Goal: Use online tool/utility: Utilize a website feature to perform a specific function

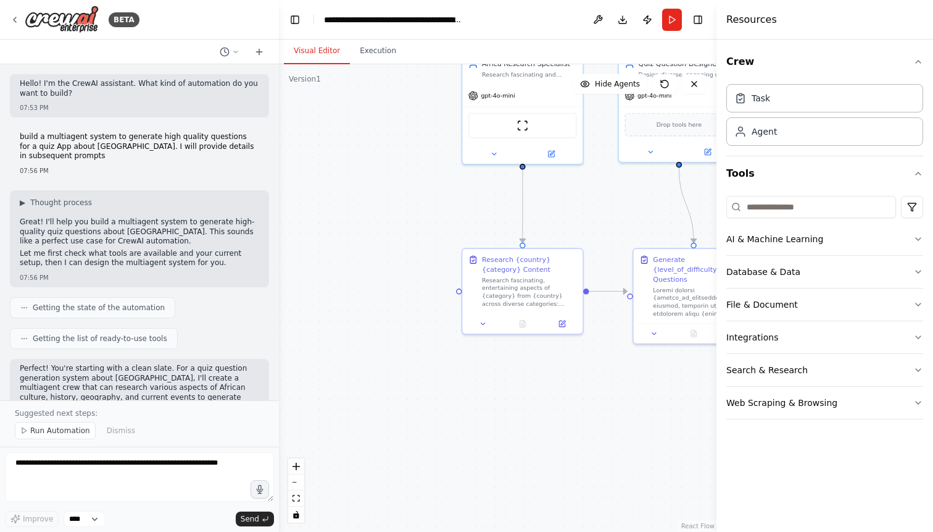
scroll to position [16543, 0]
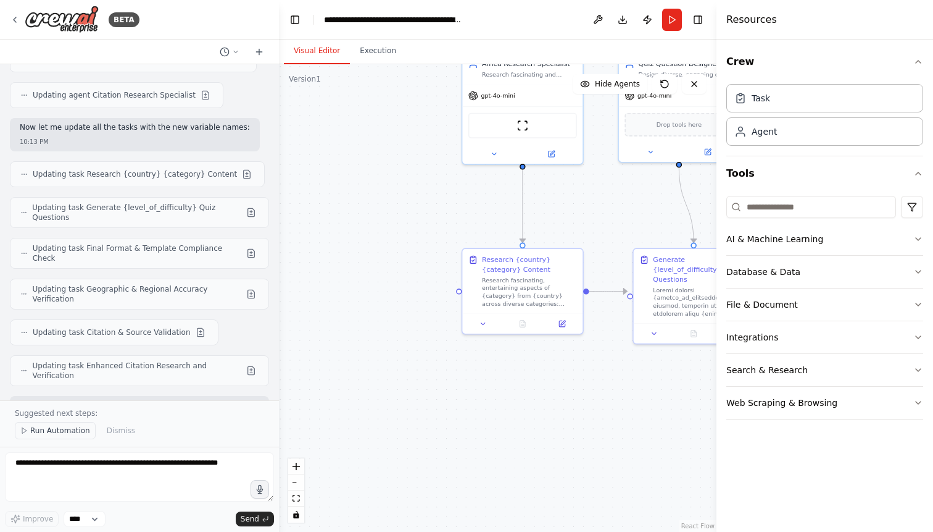
click at [70, 434] on span "Run Automation" at bounding box center [60, 430] width 60 height 10
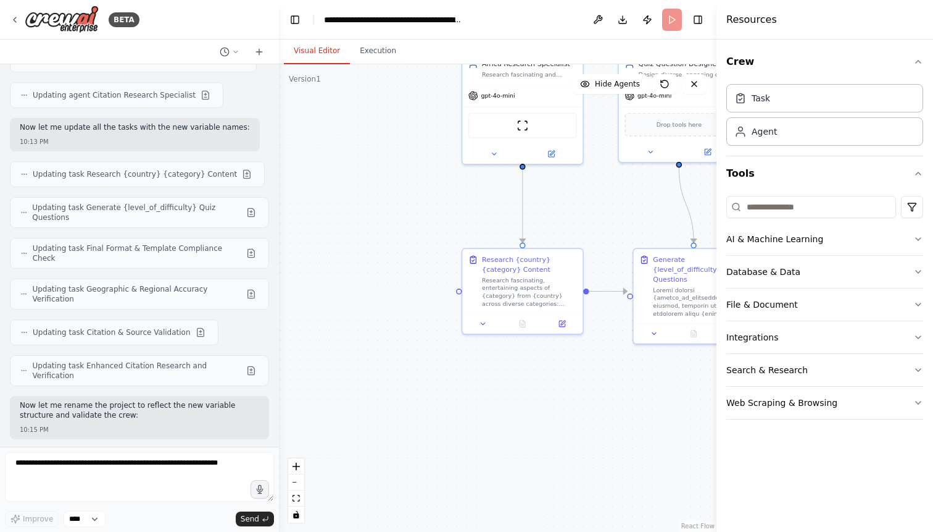
scroll to position [16496, 0]
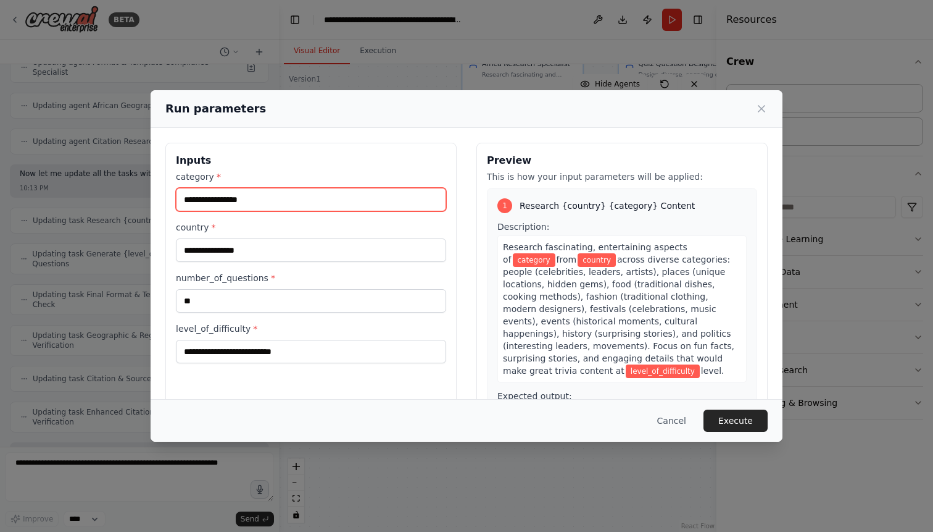
click at [278, 200] on input "category *" at bounding box center [311, 199] width 270 height 23
type input "*********"
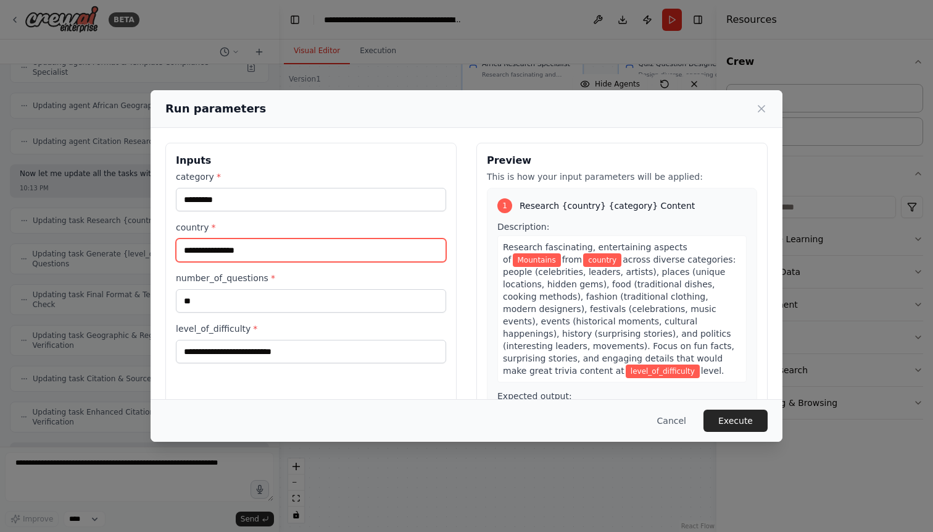
click at [272, 252] on input "country *" at bounding box center [311, 249] width 270 height 23
type input "******"
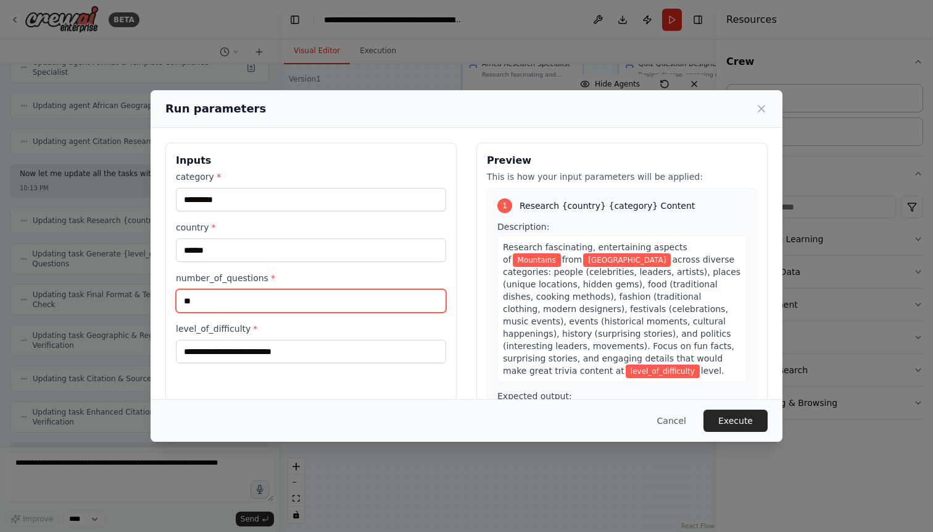
click at [277, 307] on input "**" at bounding box center [311, 300] width 270 height 23
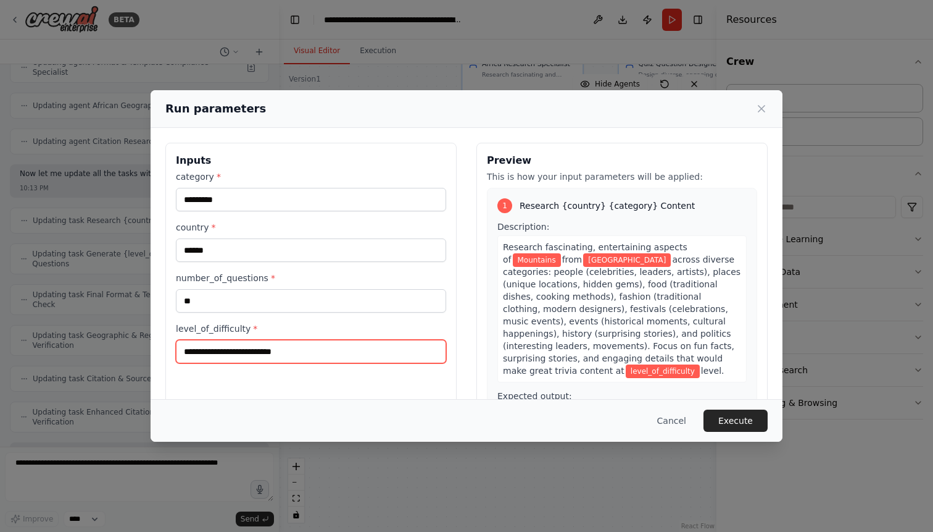
click at [281, 356] on input "level_of_difficulty *" at bounding box center [311, 351] width 270 height 23
type input "******"
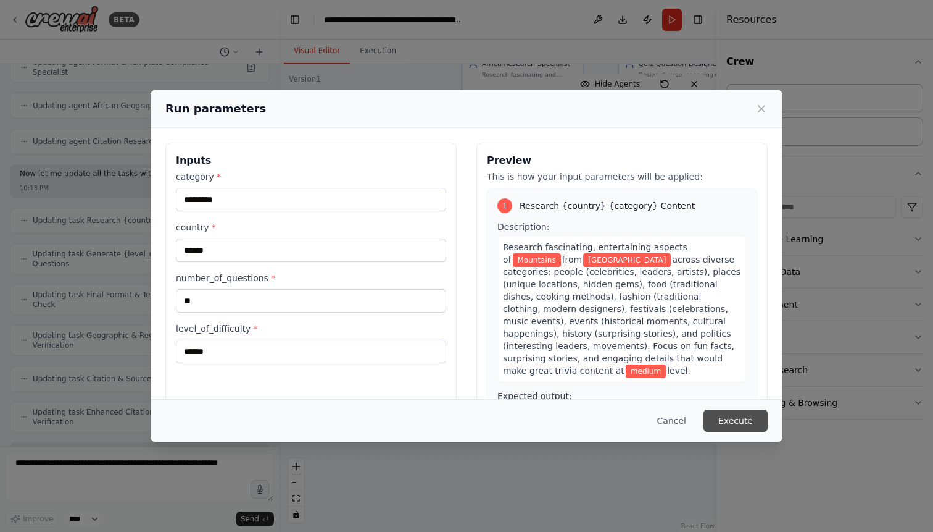
click at [742, 419] on button "Execute" at bounding box center [736, 420] width 64 height 22
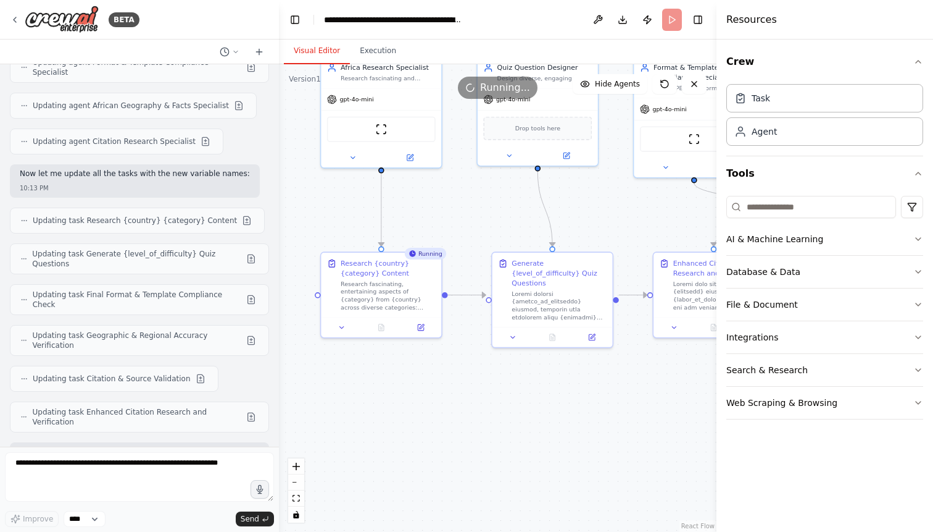
drag, startPoint x: 590, startPoint y: 386, endPoint x: 448, endPoint y: 390, distance: 141.4
click at [448, 390] on div ".deletable-edge-delete-btn { width: 20px; height: 20px; border: 0px solid #ffff…" at bounding box center [498, 297] width 438 height 467
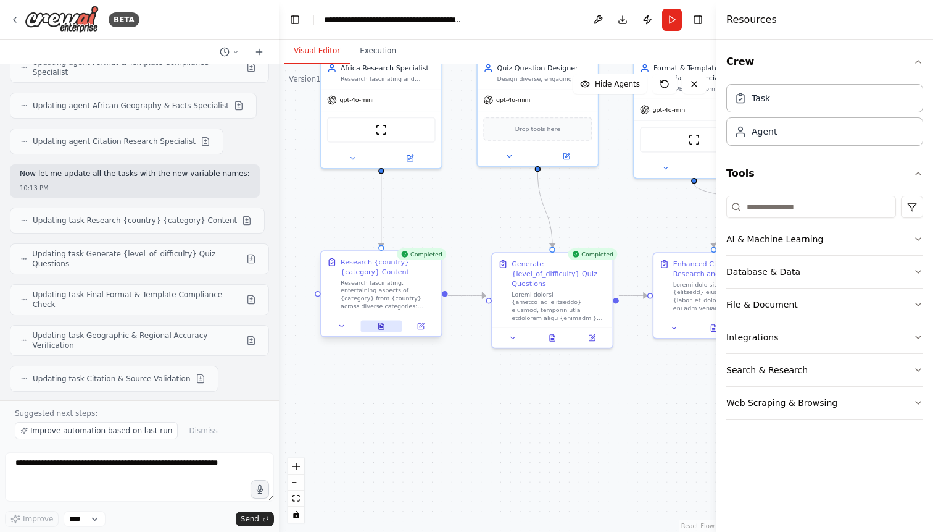
click at [381, 328] on icon at bounding box center [381, 326] width 5 height 7
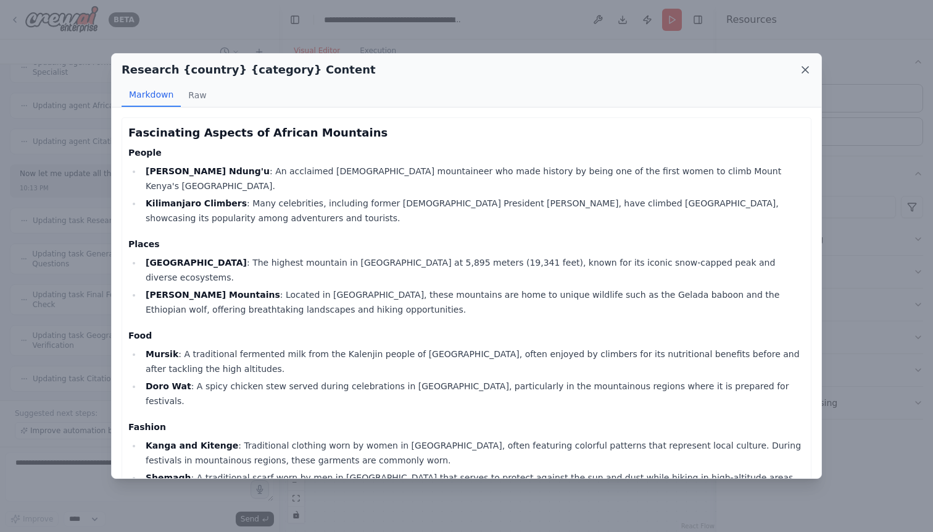
click at [809, 68] on icon at bounding box center [805, 70] width 12 height 12
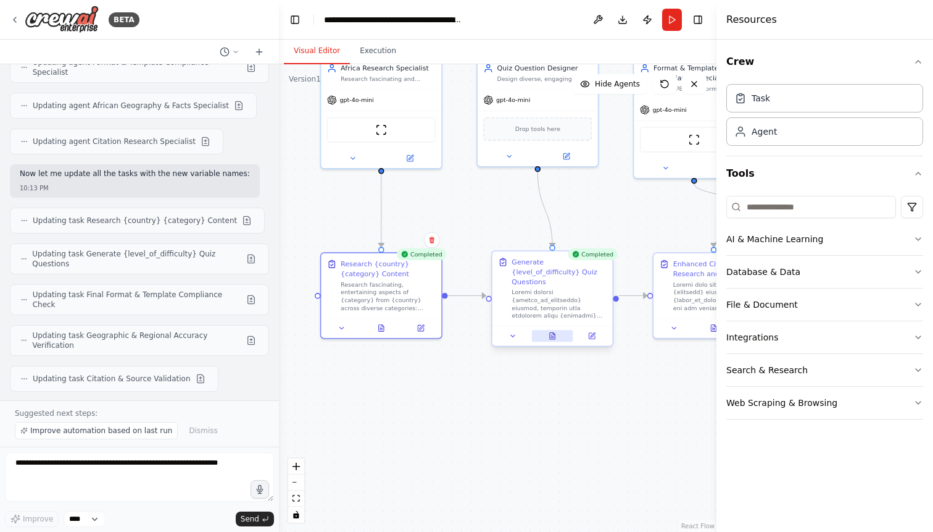
click at [558, 330] on button at bounding box center [552, 336] width 41 height 12
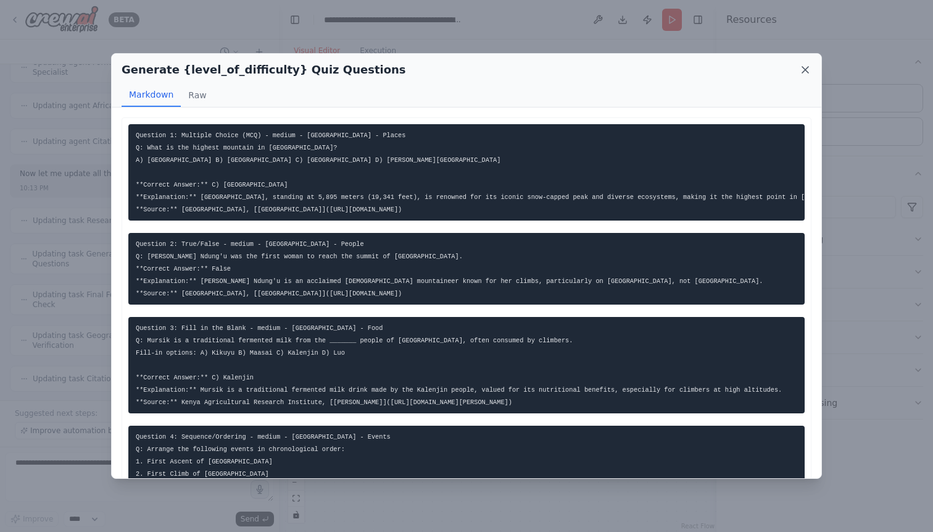
click at [806, 68] on icon at bounding box center [805, 70] width 12 height 12
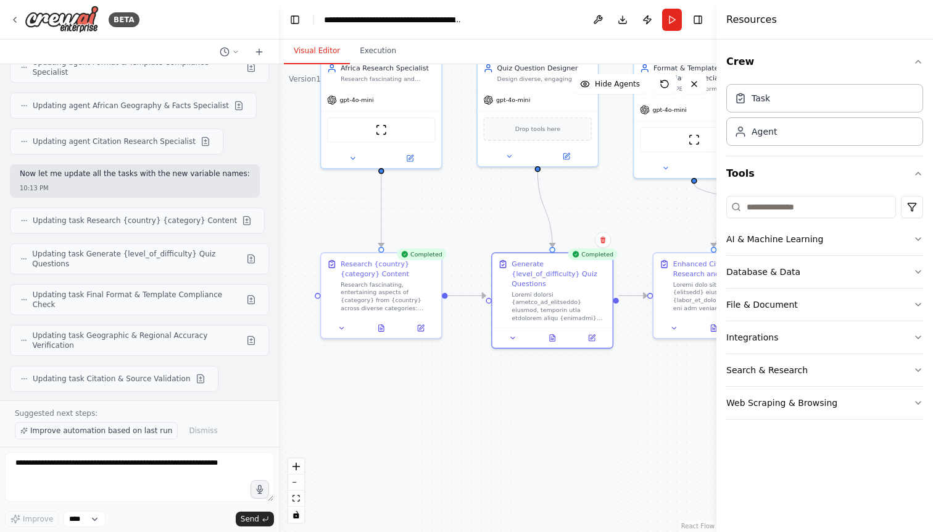
click at [135, 433] on span "Improve automation based on last run" at bounding box center [101, 430] width 142 height 10
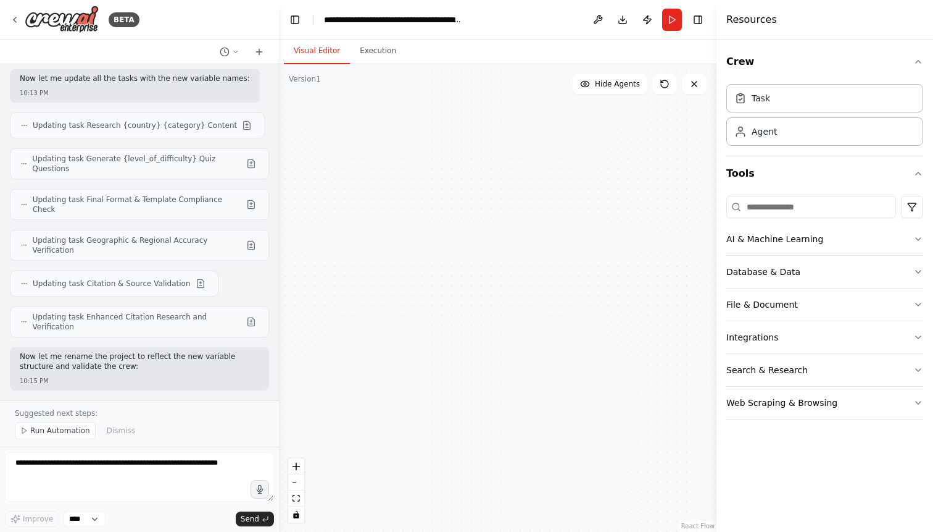
scroll to position [16897, 0]
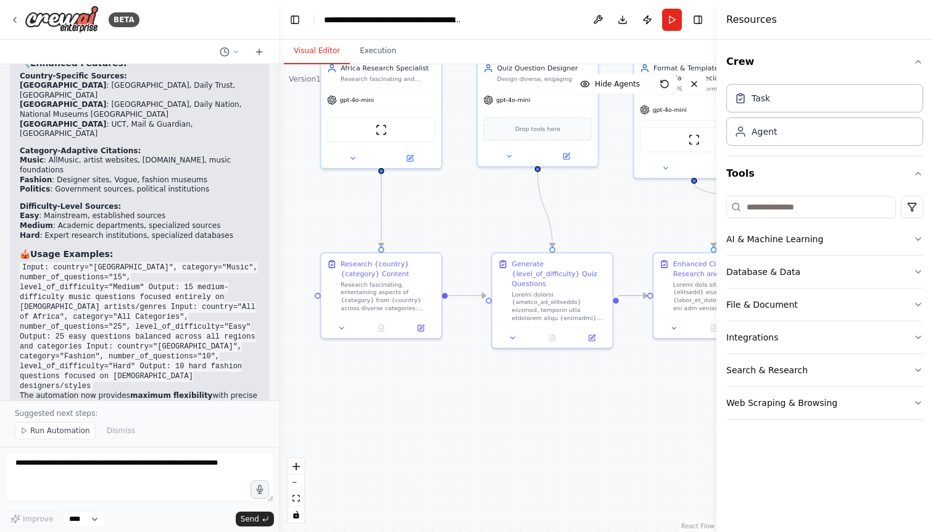
click at [105, 464] on textarea at bounding box center [139, 476] width 269 height 49
click at [229, 463] on textarea "**********" at bounding box center [139, 476] width 269 height 49
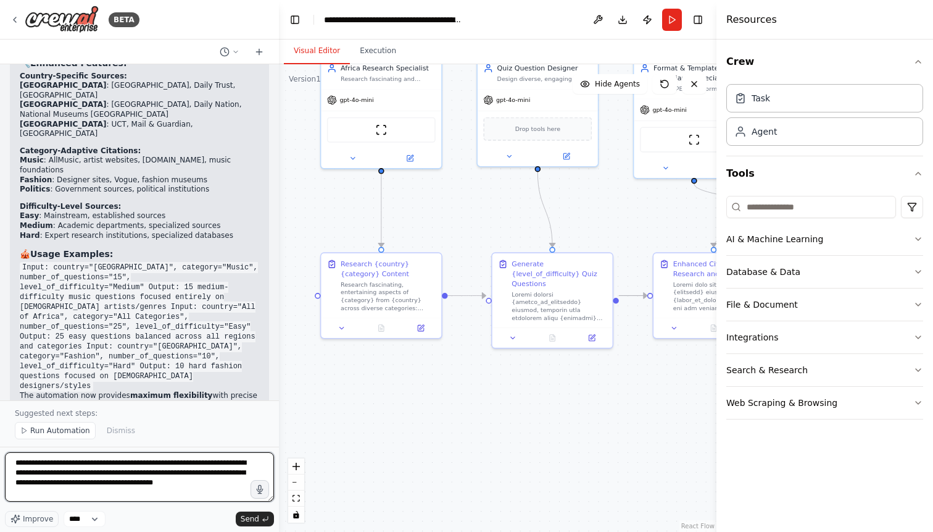
type textarea "**********"
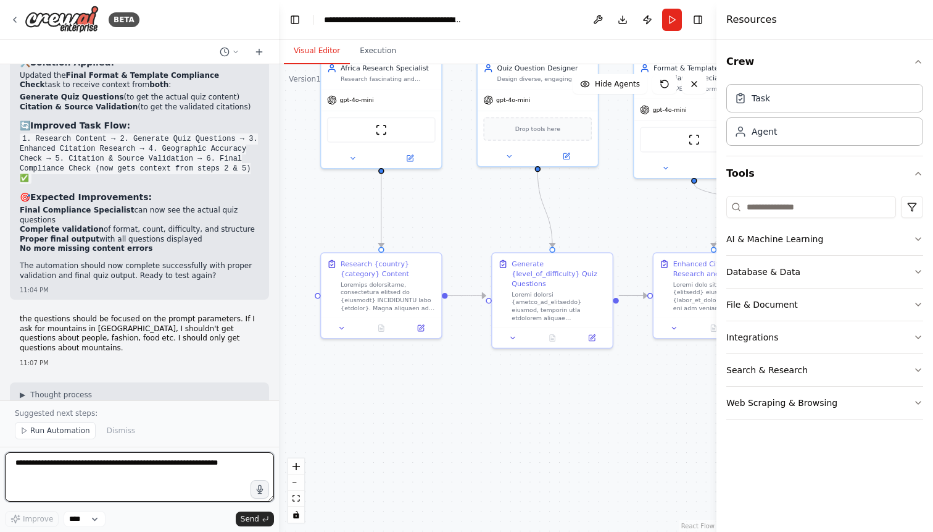
scroll to position [18261, 0]
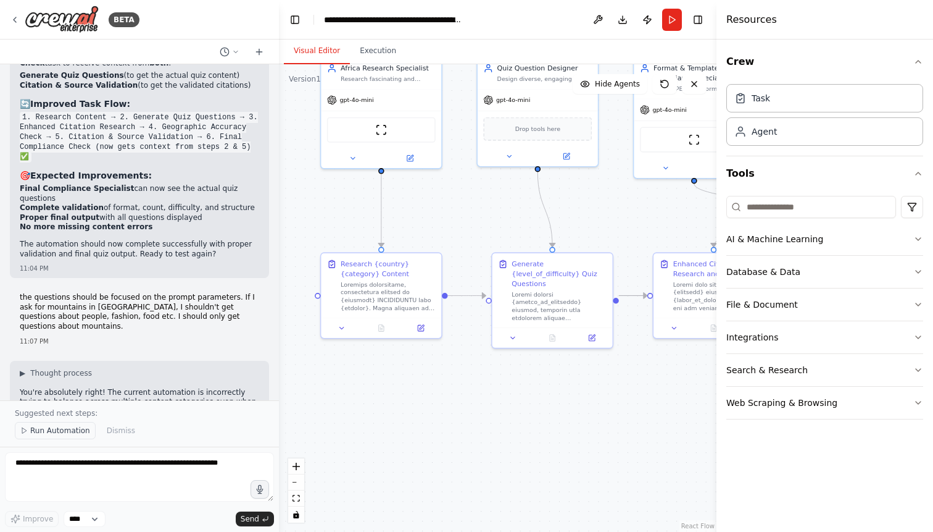
click at [71, 431] on span "Run Automation" at bounding box center [60, 430] width 60 height 10
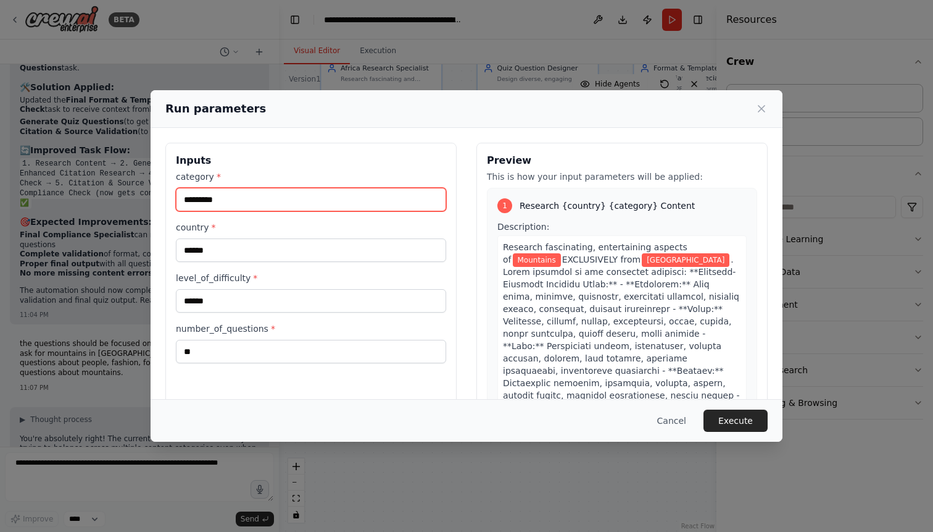
drag, startPoint x: 243, startPoint y: 201, endPoint x: 176, endPoint y: 202, distance: 67.3
click at [176, 202] on input "*********" at bounding box center [311, 199] width 270 height 23
type input "*****"
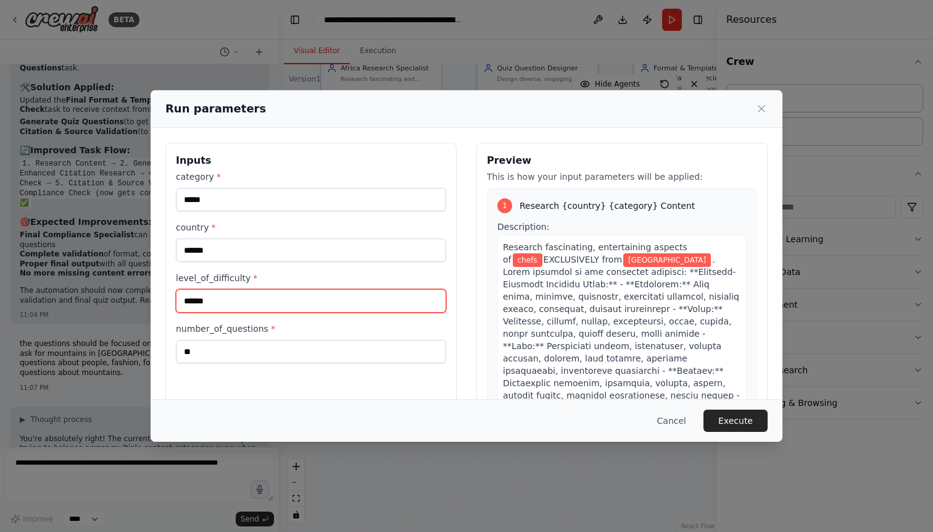
drag, startPoint x: 229, startPoint y: 301, endPoint x: 165, endPoint y: 298, distance: 64.3
click at [176, 298] on input "******" at bounding box center [311, 300] width 270 height 23
type input "**********"
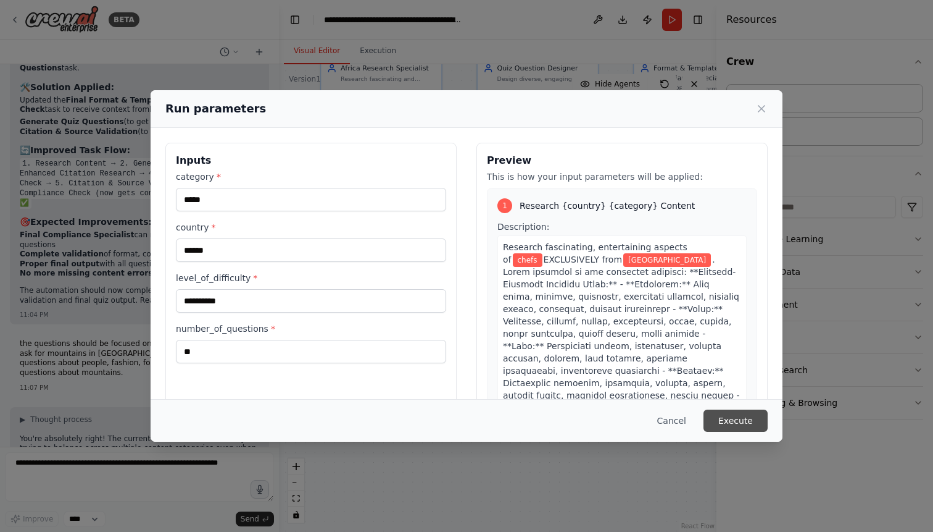
click at [732, 420] on button "Execute" at bounding box center [736, 420] width 64 height 22
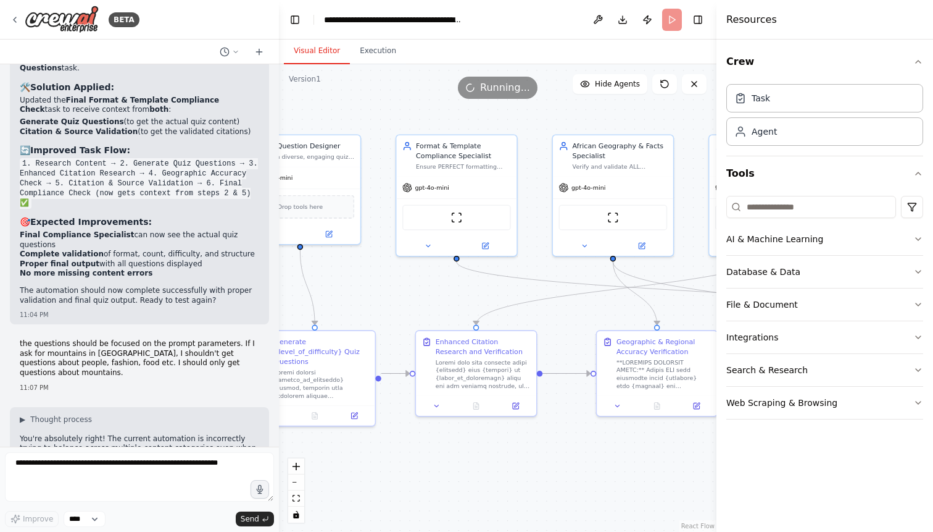
drag, startPoint x: 622, startPoint y: 206, endPoint x: 384, endPoint y: 284, distance: 250.1
click at [384, 284] on div ".deletable-edge-delete-btn { width: 20px; height: 20px; border: 0px solid #ffff…" at bounding box center [498, 297] width 438 height 467
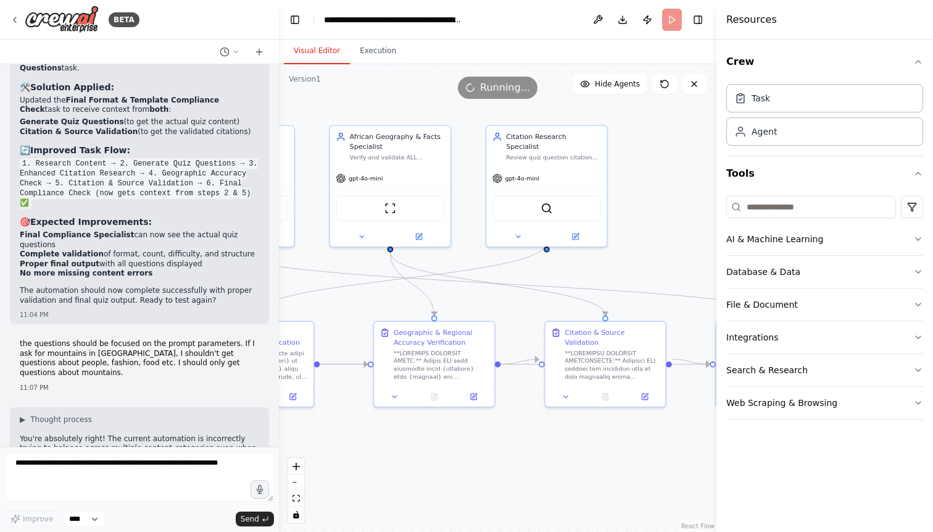
drag, startPoint x: 575, startPoint y: 409, endPoint x: 352, endPoint y: 400, distance: 223.0
click at [352, 400] on div ".deletable-edge-delete-btn { width: 20px; height: 20px; border: 0px solid #ffff…" at bounding box center [498, 297] width 438 height 467
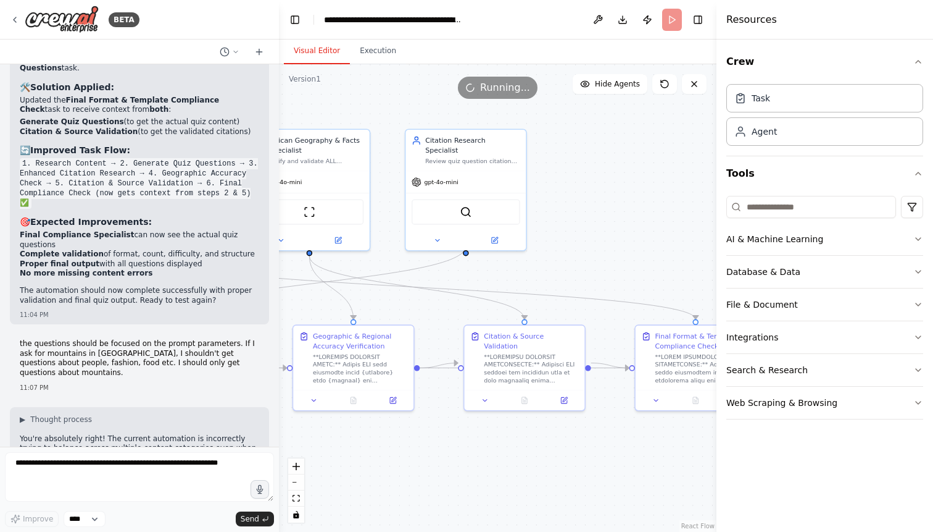
drag, startPoint x: 667, startPoint y: 248, endPoint x: 613, endPoint y: 251, distance: 54.4
click at [613, 251] on div ".deletable-edge-delete-btn { width: 20px; height: 20px; border: 0px solid #ffff…" at bounding box center [498, 297] width 438 height 467
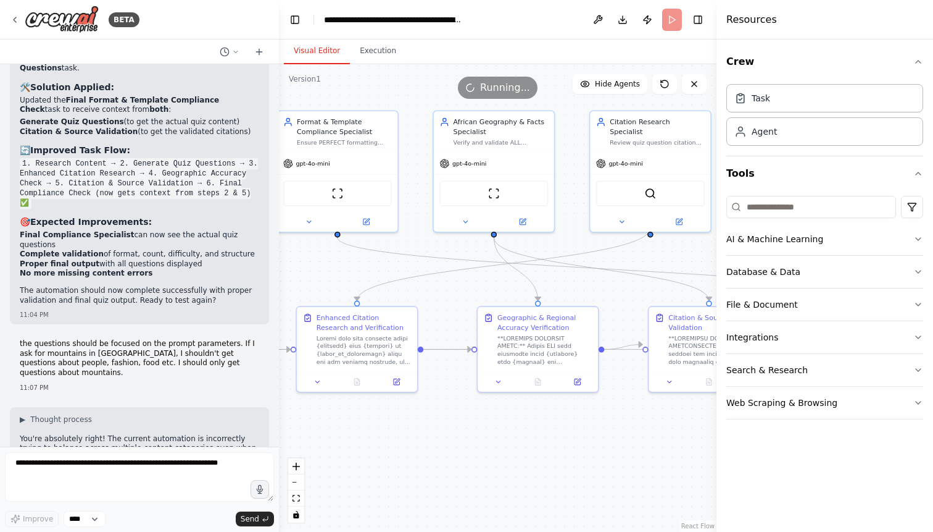
drag, startPoint x: 568, startPoint y: 243, endPoint x: 726, endPoint y: 225, distance: 159.0
click at [717, 225] on div ".deletable-edge-delete-btn { width: 20px; height: 20px; border: 0px solid #ffff…" at bounding box center [498, 297] width 438 height 467
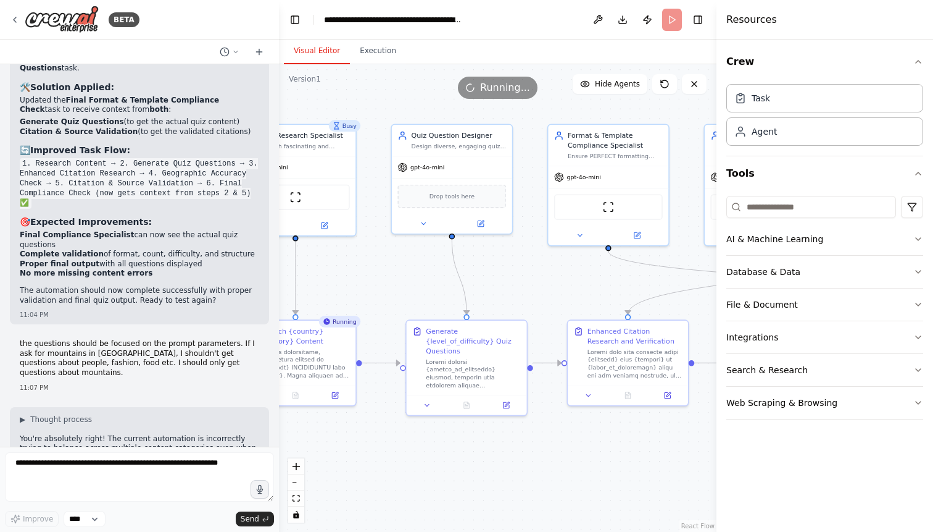
drag, startPoint x: 353, startPoint y: 274, endPoint x: 624, endPoint y: 288, distance: 271.3
click at [624, 288] on div ".deletable-edge-delete-btn { width: 20px; height: 20px; border: 0px solid #ffff…" at bounding box center [498, 297] width 438 height 467
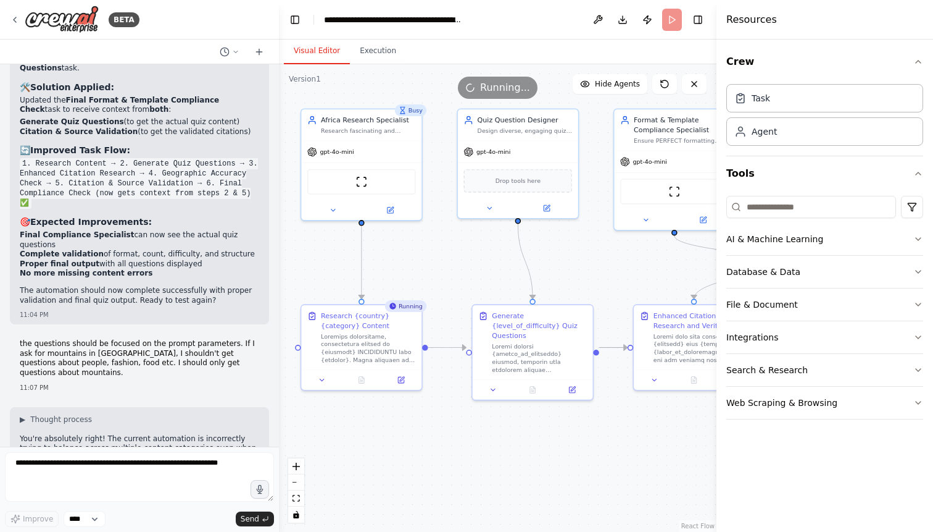
drag, startPoint x: 397, startPoint y: 277, endPoint x: 463, endPoint y: 261, distance: 67.8
click at [463, 261] on div ".deletable-edge-delete-btn { width: 20px; height: 20px; border: 0px solid #ffff…" at bounding box center [498, 297] width 438 height 467
click at [365, 373] on button at bounding box center [361, 378] width 41 height 12
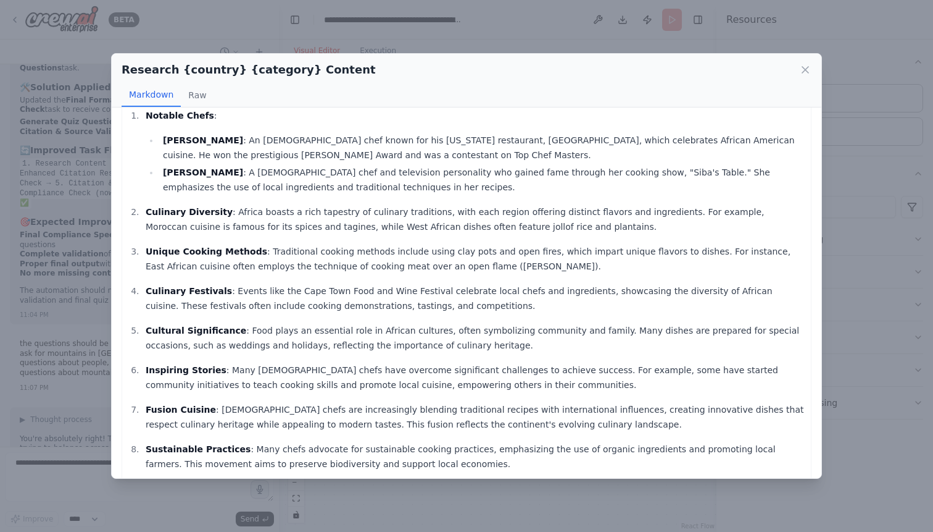
scroll to position [61, 0]
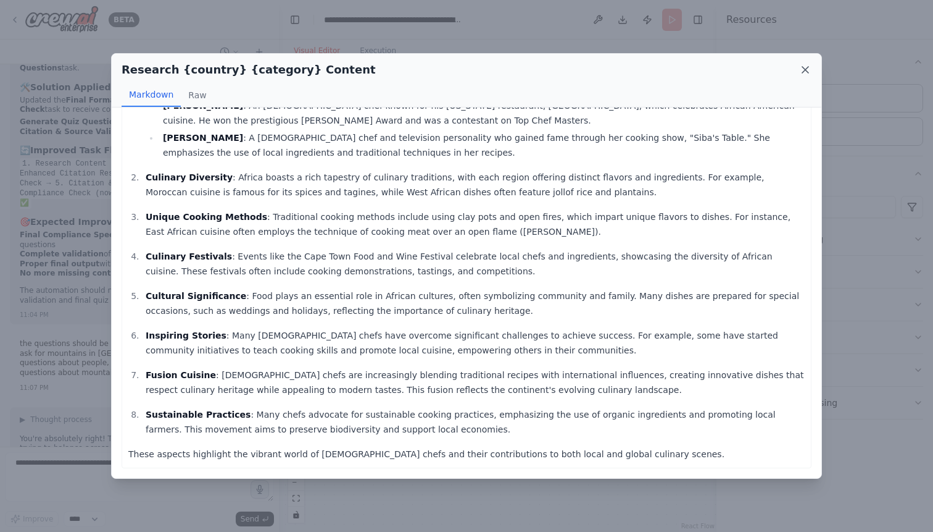
click at [805, 68] on icon at bounding box center [805, 70] width 12 height 12
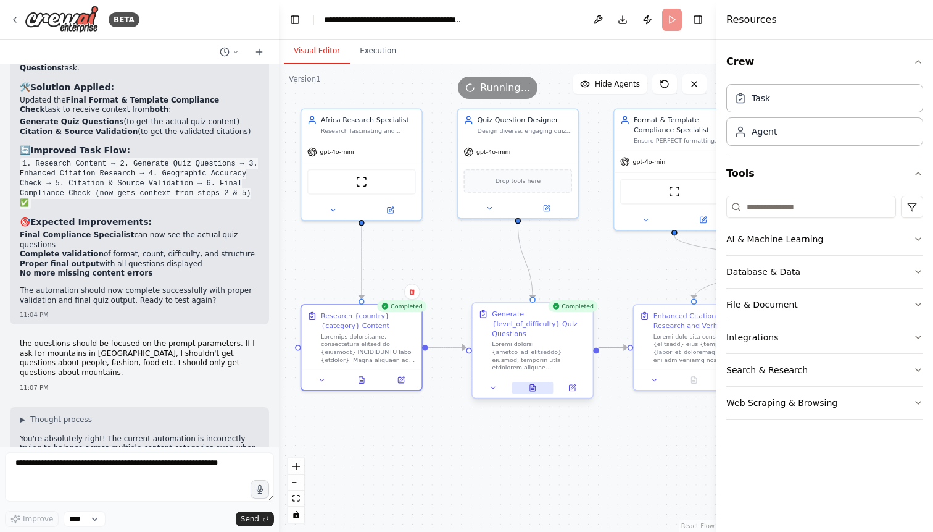
click at [535, 385] on icon at bounding box center [532, 388] width 5 height 7
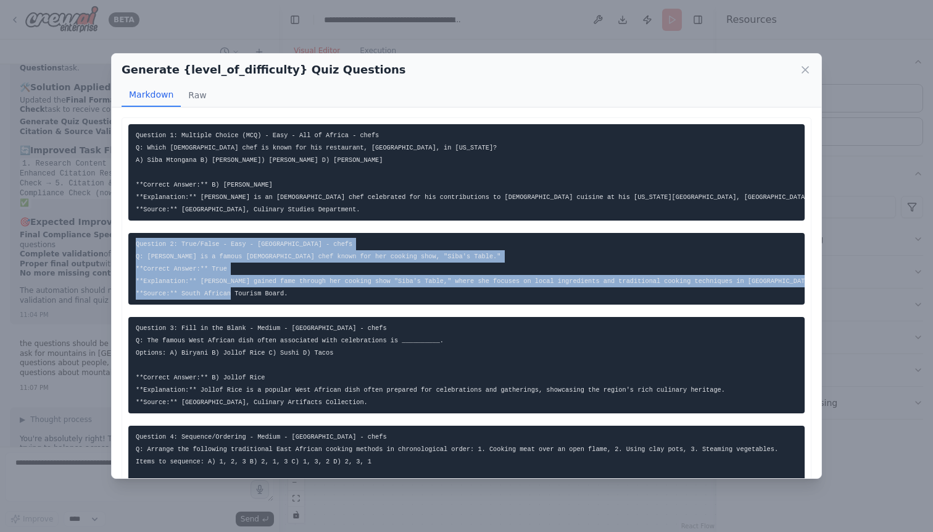
drag, startPoint x: 136, startPoint y: 259, endPoint x: 328, endPoint y: 306, distance: 197.6
click at [328, 304] on pre "Question 2: True/False - Easy - [GEOGRAPHIC_DATA] - chefs Q: [PERSON_NAME] is a…" at bounding box center [466, 269] width 677 height 72
copy code "Question 2: True/False - Easy - [GEOGRAPHIC_DATA] - chefs Q: [PERSON_NAME] is a…"
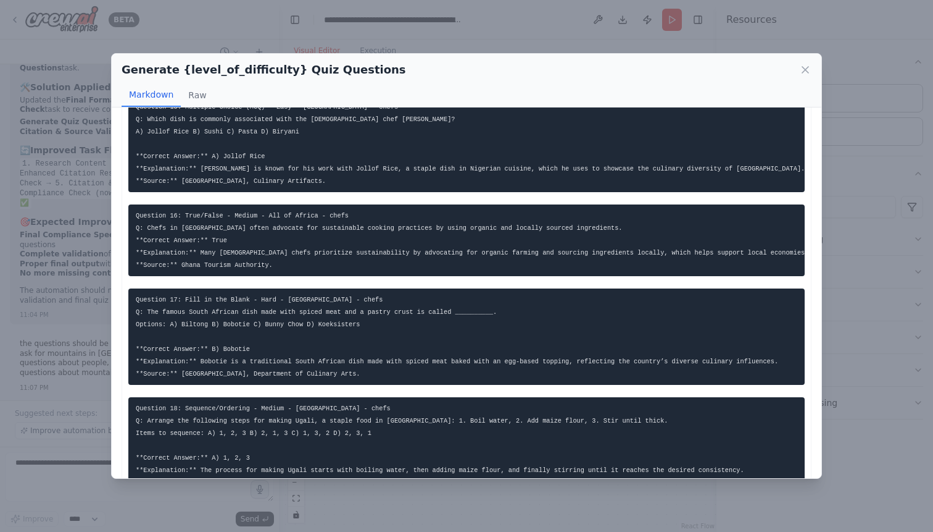
scroll to position [1624, 0]
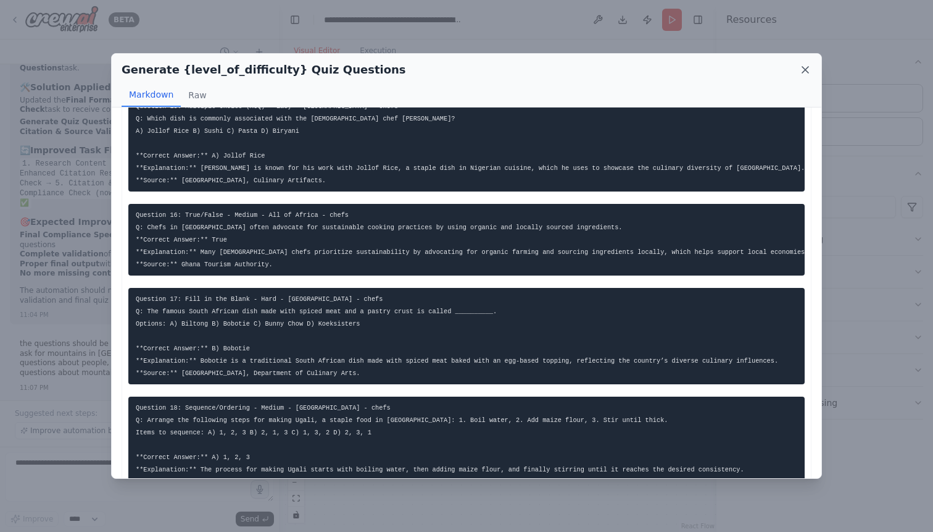
click at [804, 69] on icon at bounding box center [806, 70] width 6 height 6
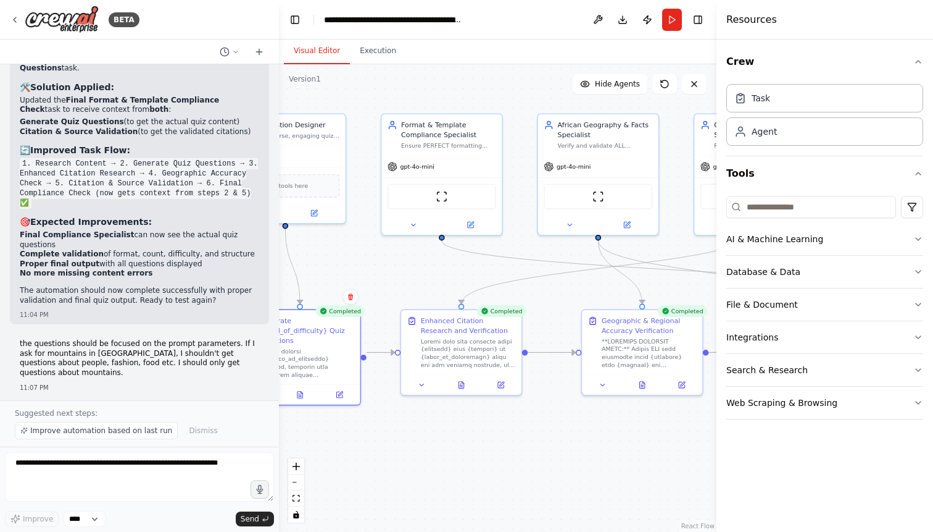
drag, startPoint x: 664, startPoint y: 266, endPoint x: 429, endPoint y: 271, distance: 235.2
click at [429, 271] on div ".deletable-edge-delete-btn { width: 20px; height: 20px; border: 0px solid #ffff…" at bounding box center [498, 297] width 438 height 467
click at [457, 380] on icon at bounding box center [458, 383] width 5 height 7
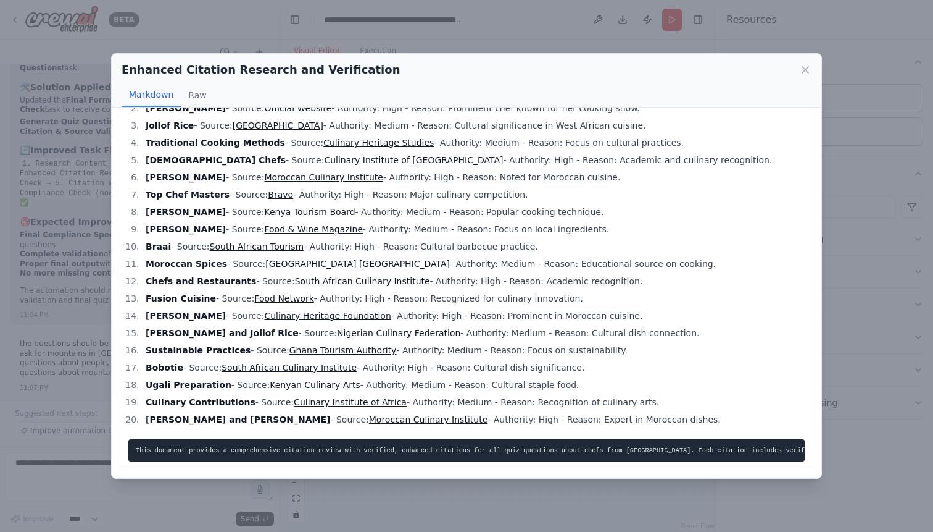
scroll to position [56, 0]
click at [808, 69] on icon at bounding box center [805, 70] width 12 height 12
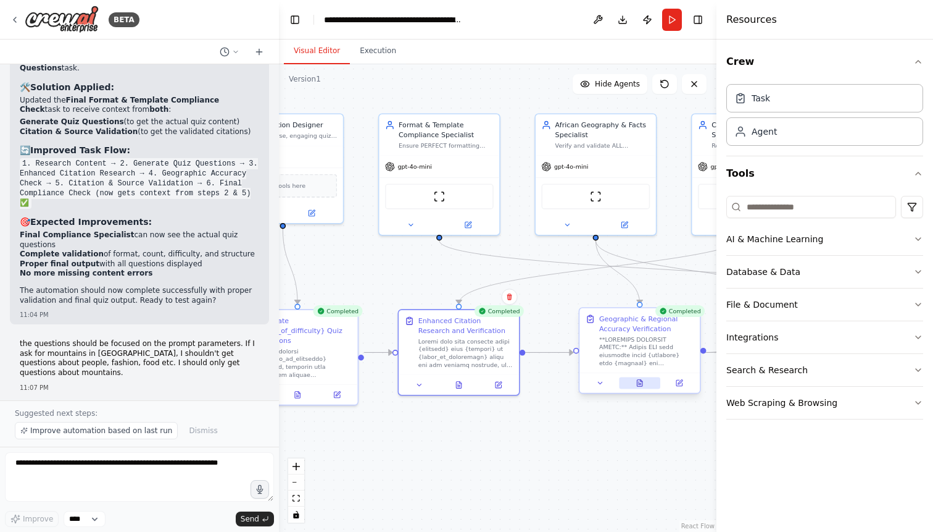
click at [641, 385] on icon at bounding box center [639, 383] width 5 height 7
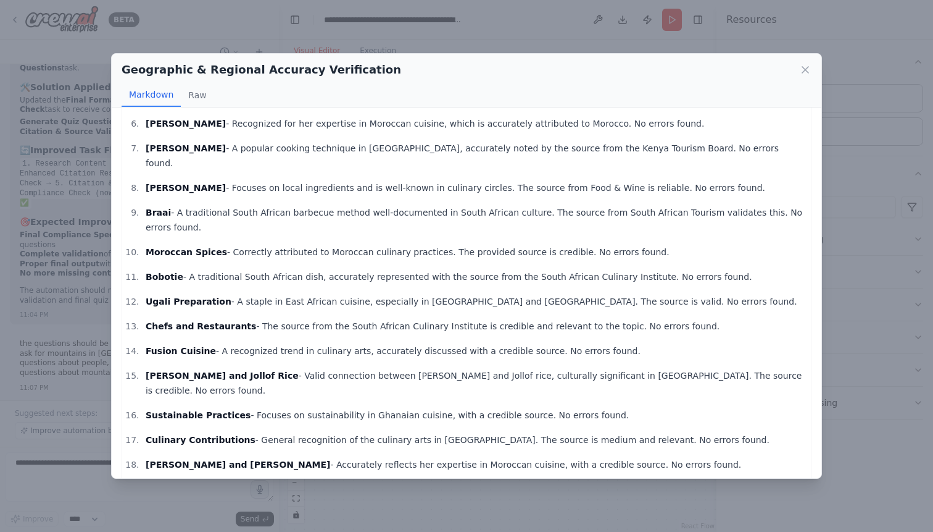
scroll to position [192, 0]
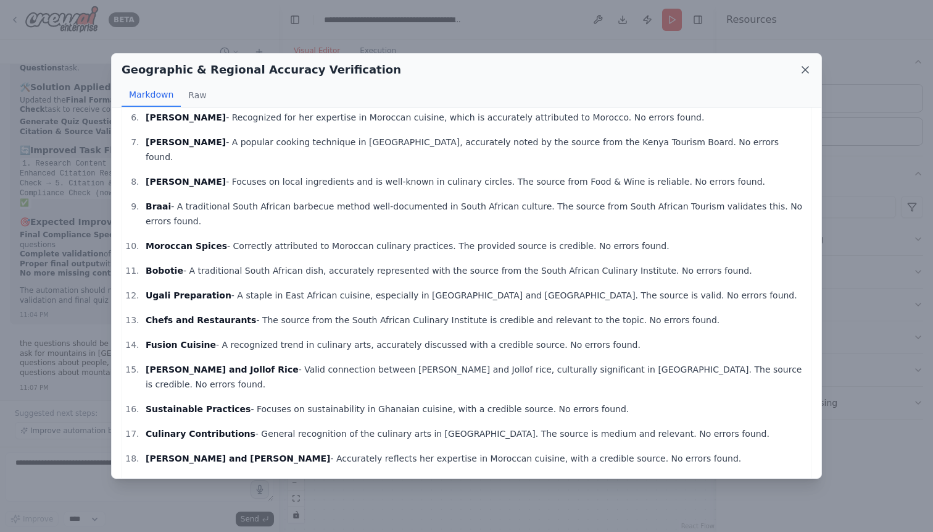
click at [806, 72] on icon at bounding box center [805, 70] width 12 height 12
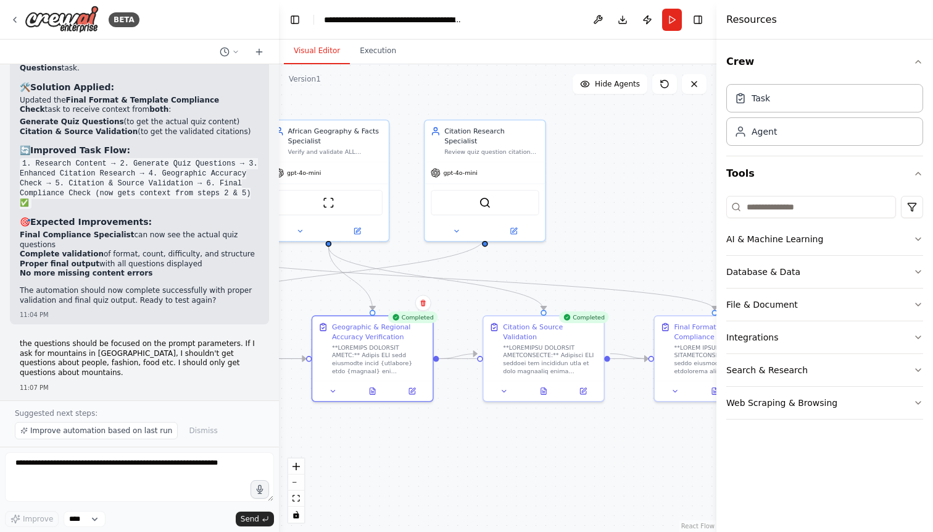
drag, startPoint x: 630, startPoint y: 414, endPoint x: 351, endPoint y: 418, distance: 279.0
click at [351, 418] on div ".deletable-edge-delete-btn { width: 20px; height: 20px; border: 0px solid #ffff…" at bounding box center [498, 297] width 438 height 467
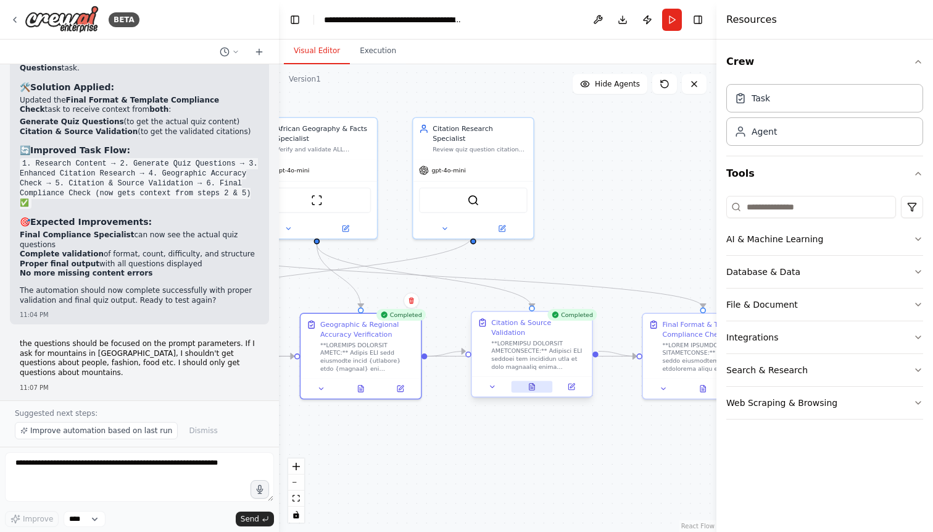
click at [530, 383] on icon at bounding box center [532, 386] width 5 height 7
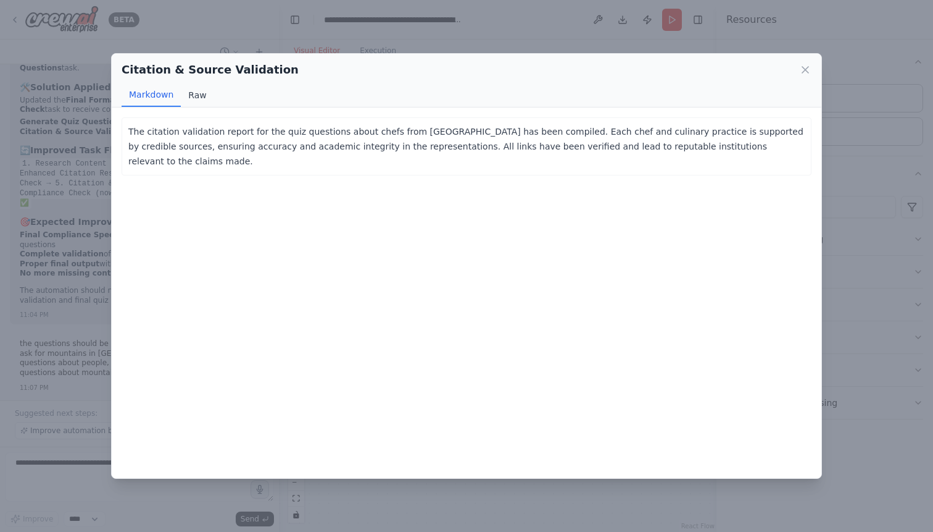
click at [195, 98] on button "Raw" at bounding box center [197, 94] width 33 height 23
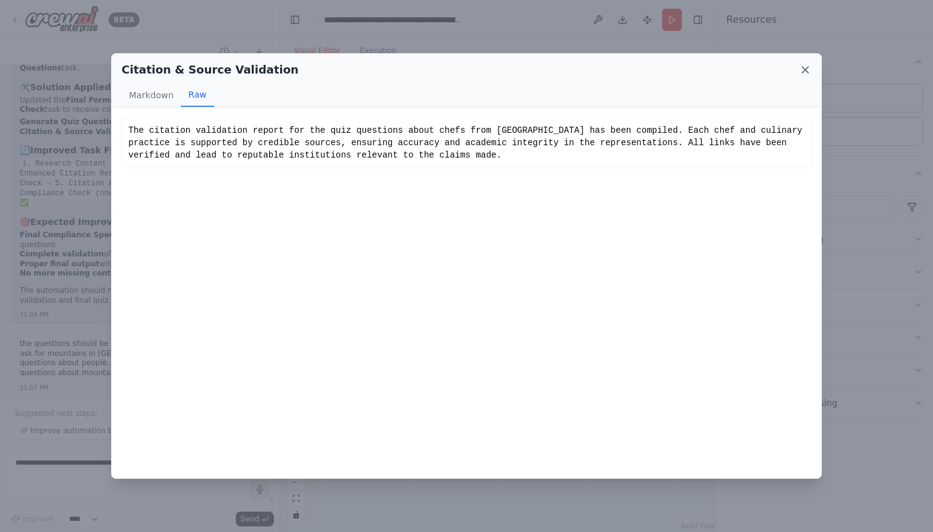
click at [807, 68] on icon at bounding box center [806, 70] width 6 height 6
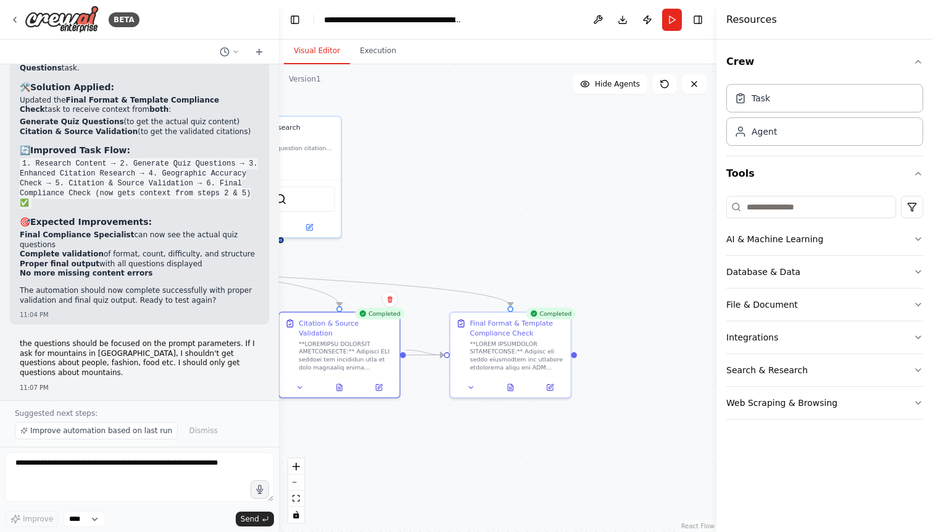
drag, startPoint x: 643, startPoint y: 451, endPoint x: 451, endPoint y: 449, distance: 192.6
click at [451, 449] on div ".deletable-edge-delete-btn { width: 20px; height: 20px; border: 0px solid #ffff…" at bounding box center [498, 297] width 438 height 467
click at [512, 390] on button at bounding box center [510, 385] width 41 height 12
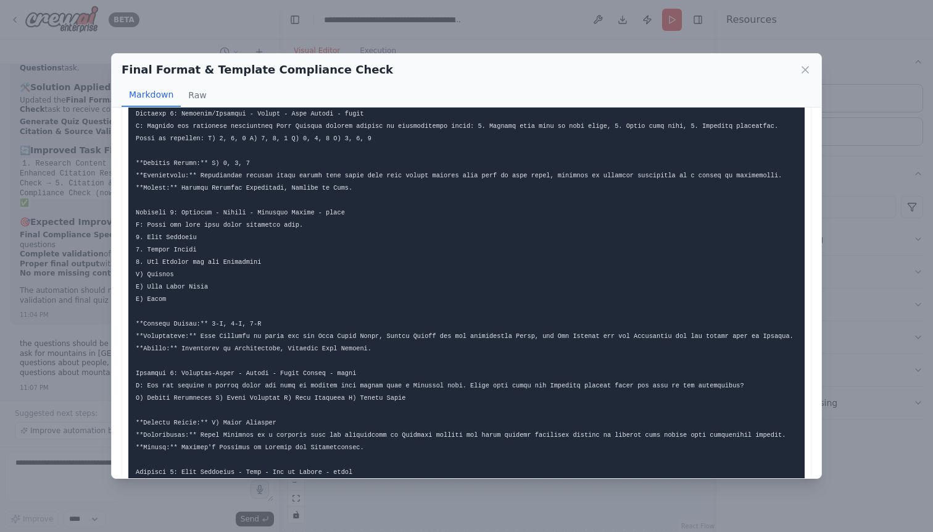
scroll to position [347, 0]
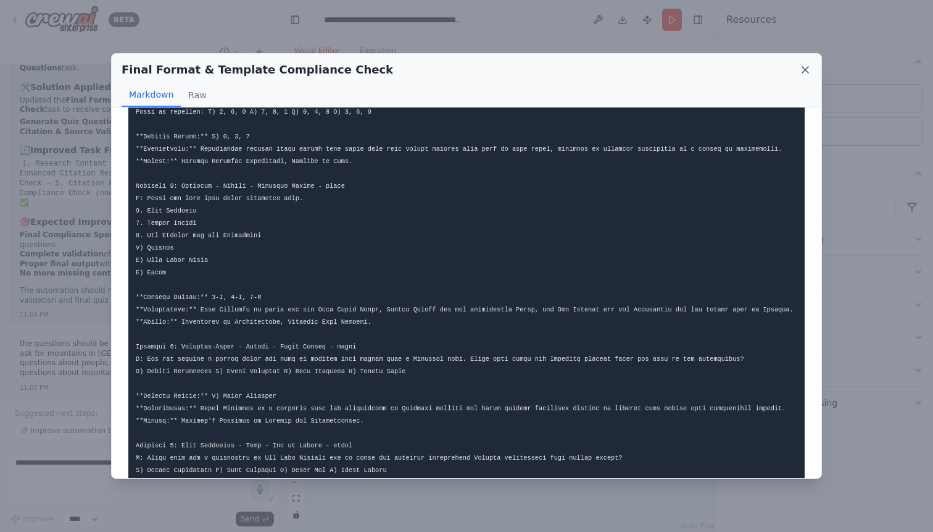
click at [805, 69] on icon at bounding box center [806, 70] width 6 height 6
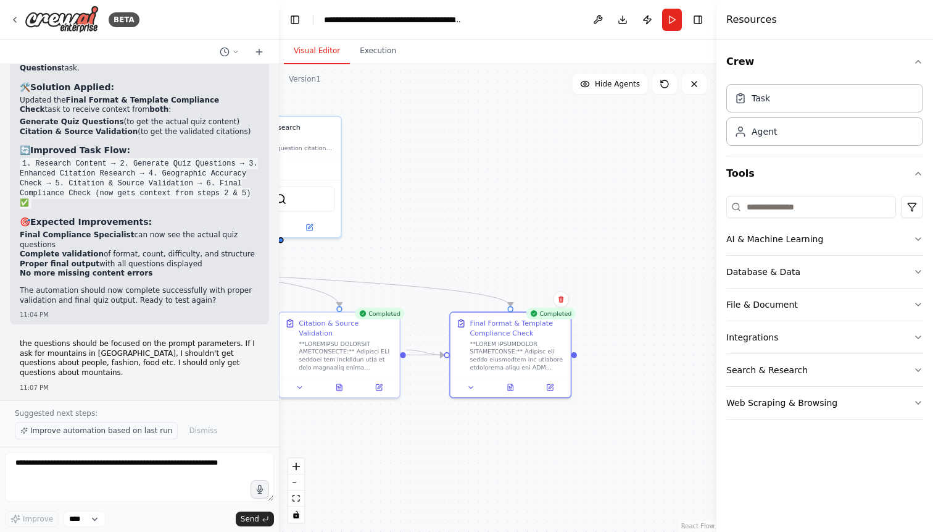
click at [95, 435] on span "Improve automation based on last run" at bounding box center [101, 430] width 142 height 10
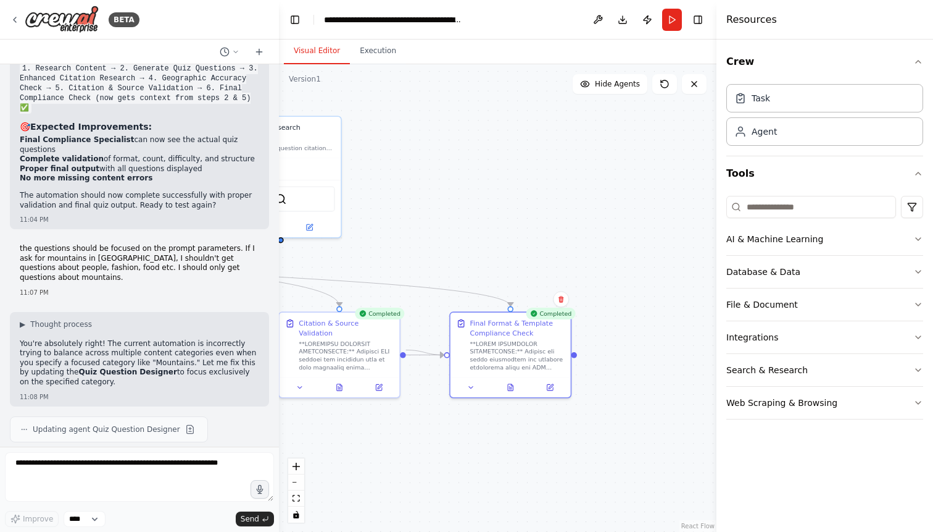
scroll to position [18348, 0]
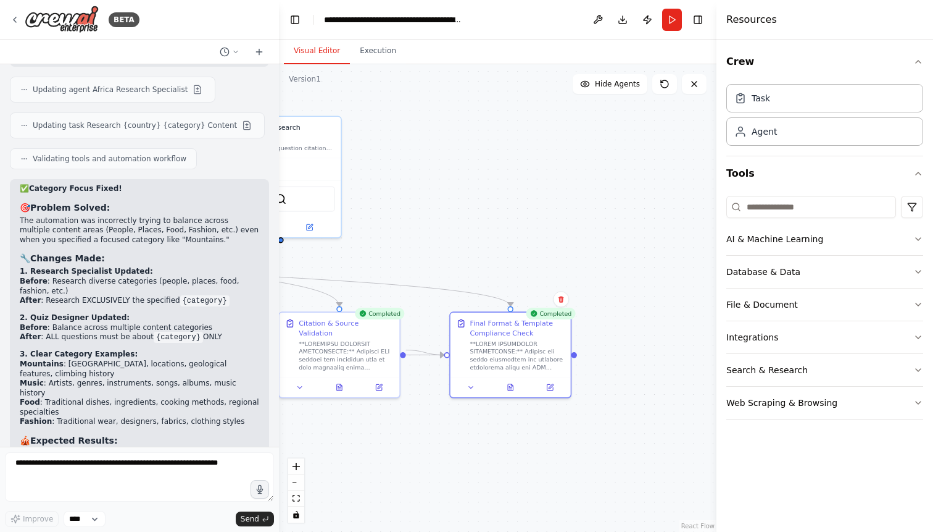
scroll to position [18833, 0]
click at [106, 470] on textarea at bounding box center [139, 476] width 269 height 49
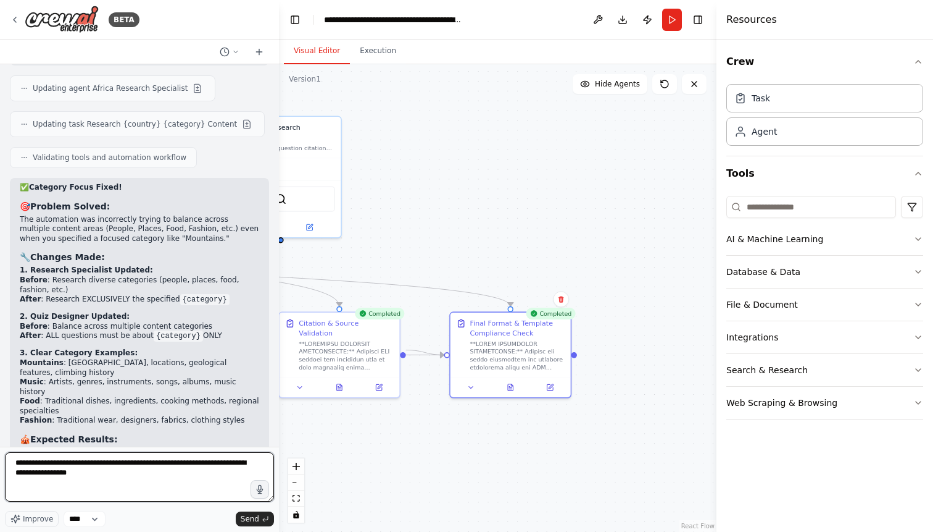
paste textarea "**********"
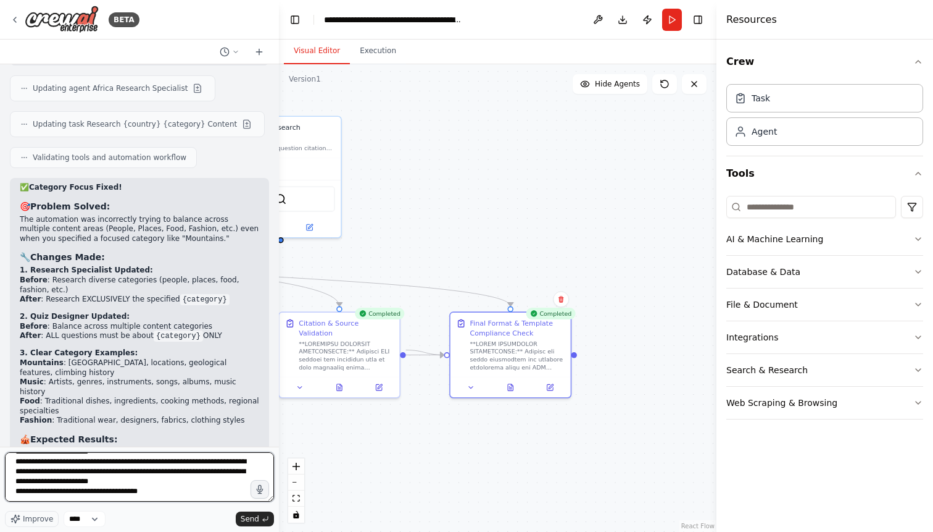
type textarea "**********"
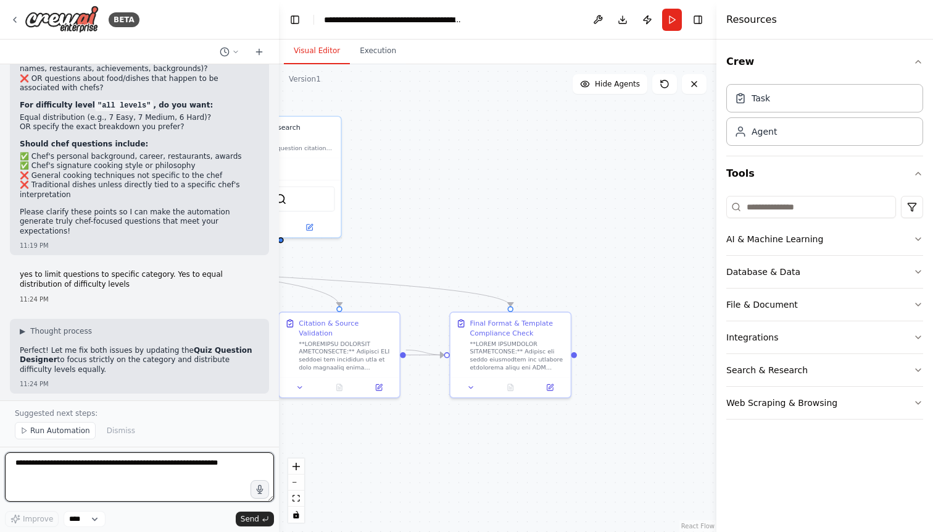
scroll to position [19917, 0]
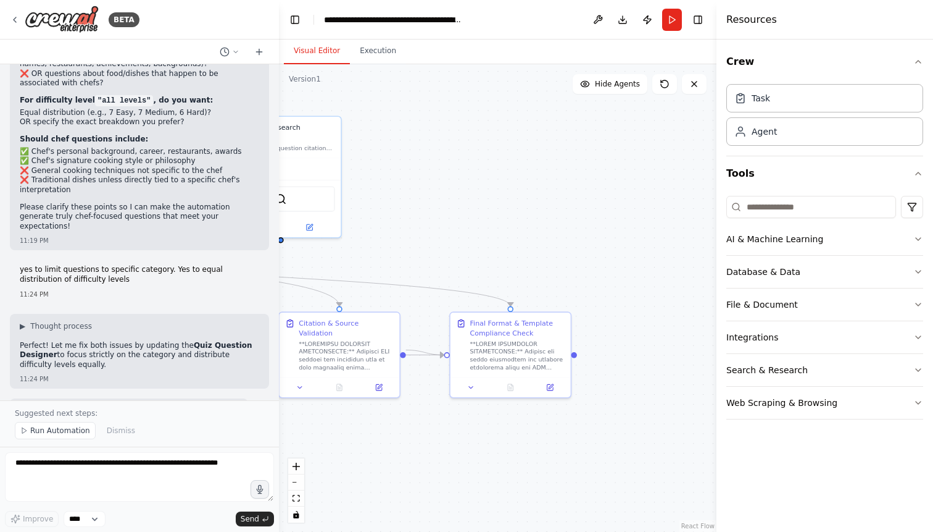
click at [99, 461] on textarea at bounding box center [139, 476] width 269 height 49
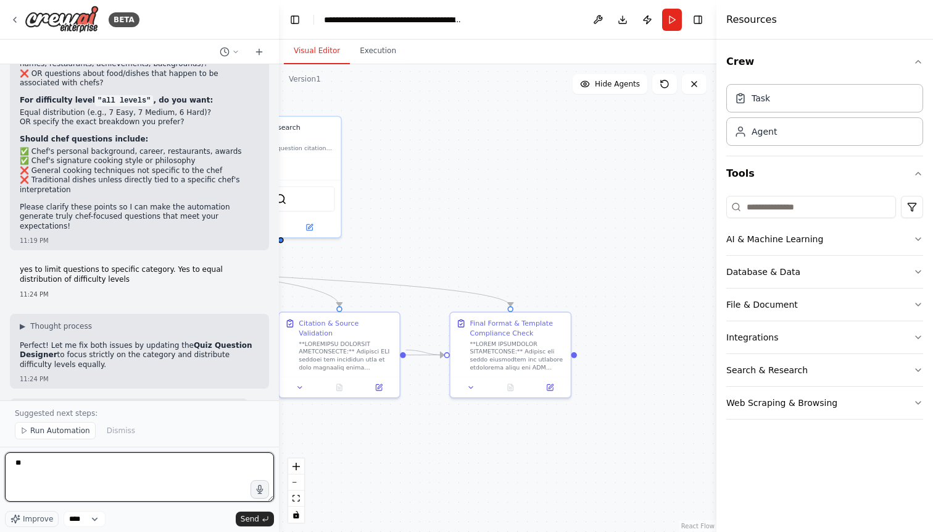
type textarea "*"
paste textarea "**********"
type textarea "**********"
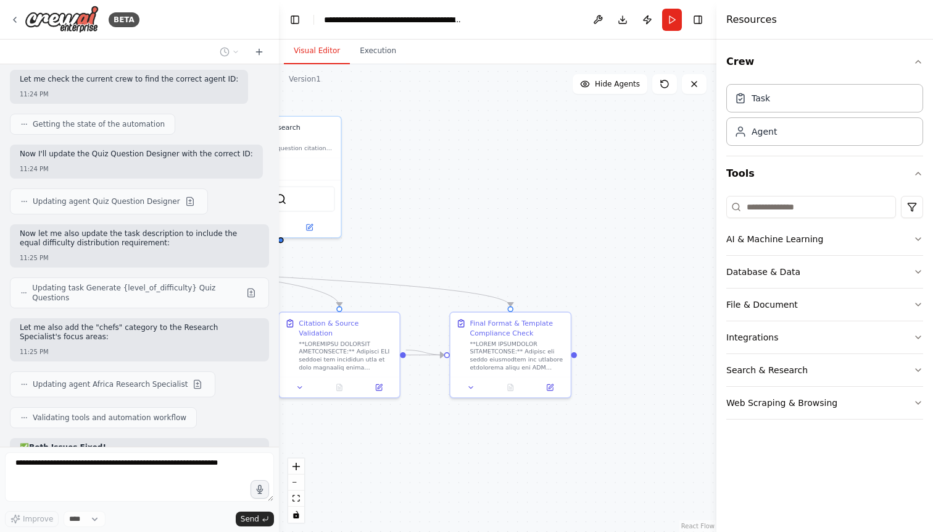
scroll to position [20281, 0]
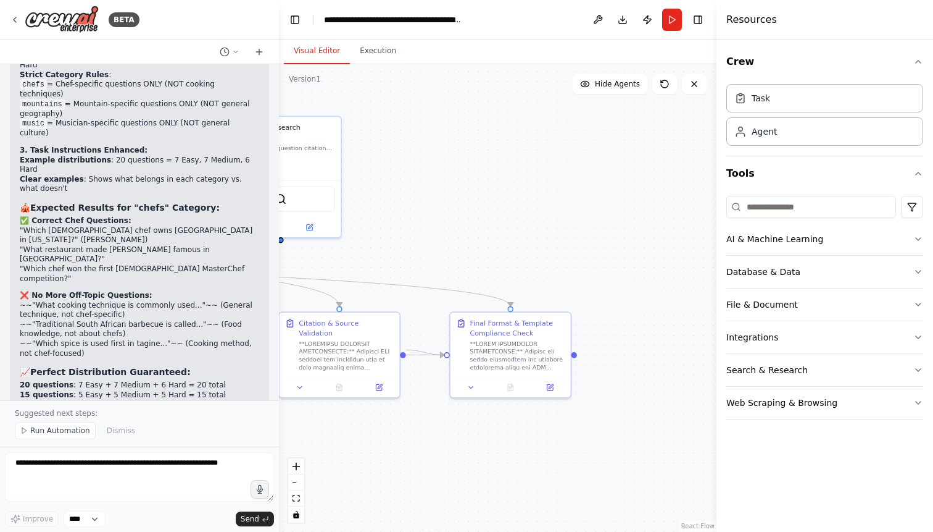
scroll to position [20816, 0]
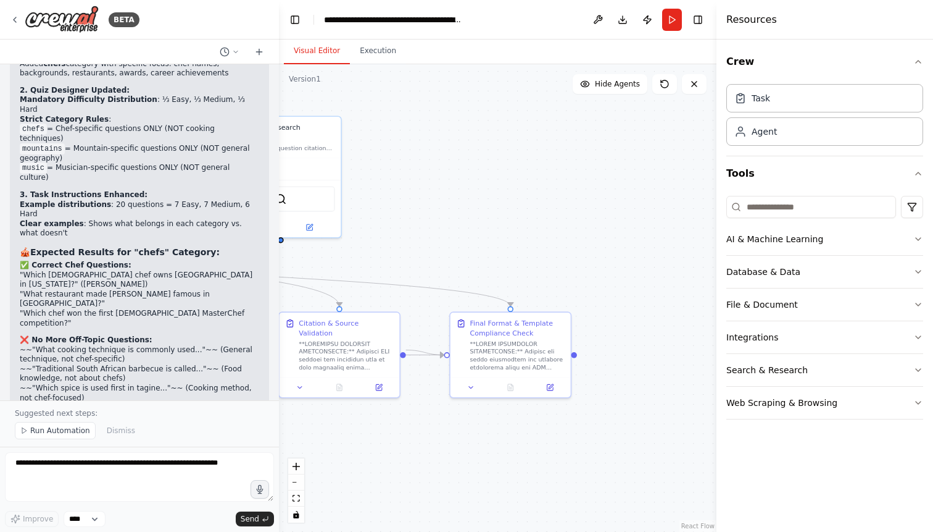
scroll to position [20817, 0]
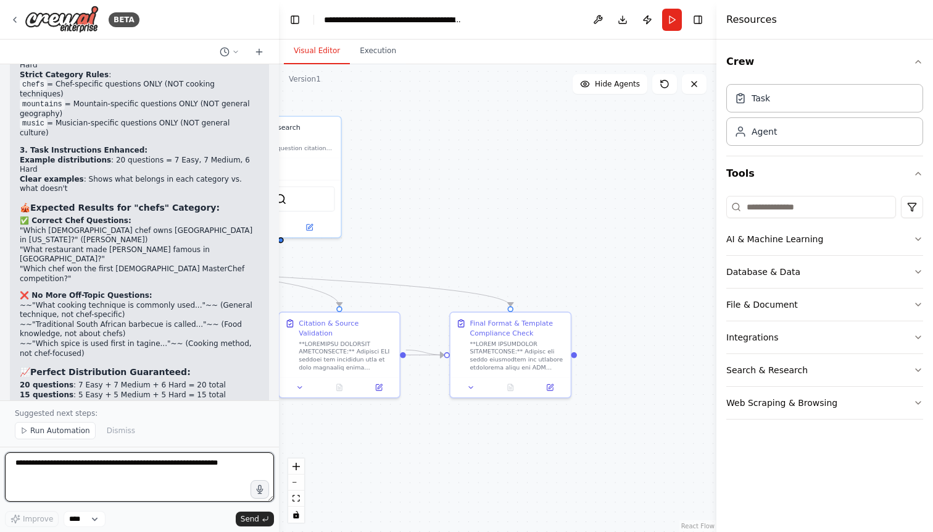
click at [81, 472] on textarea at bounding box center [139, 476] width 269 height 49
type textarea "**********"
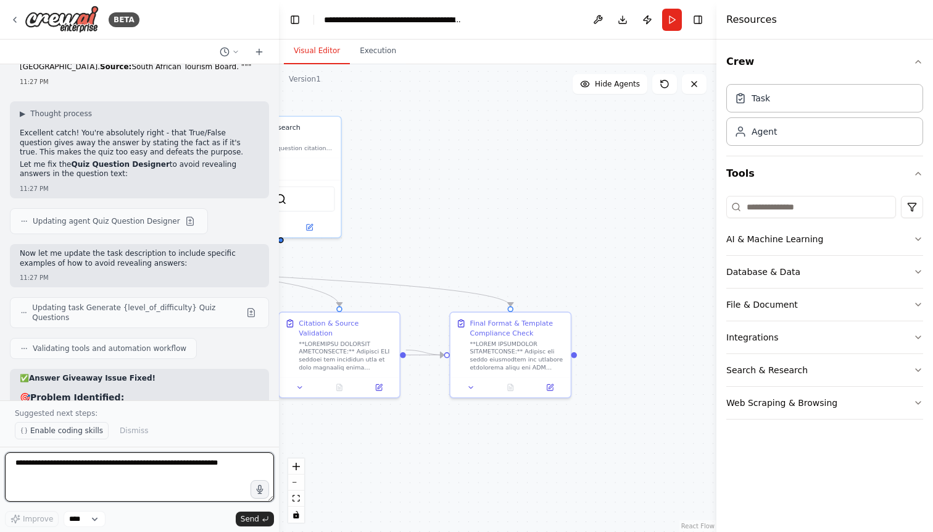
scroll to position [21314, 0]
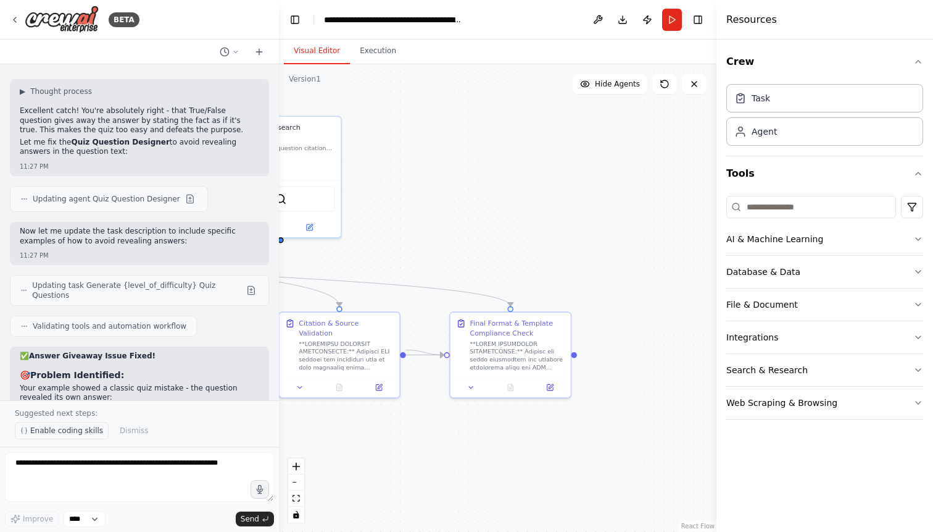
click at [86, 431] on span "Enable coding skills" at bounding box center [66, 430] width 73 height 10
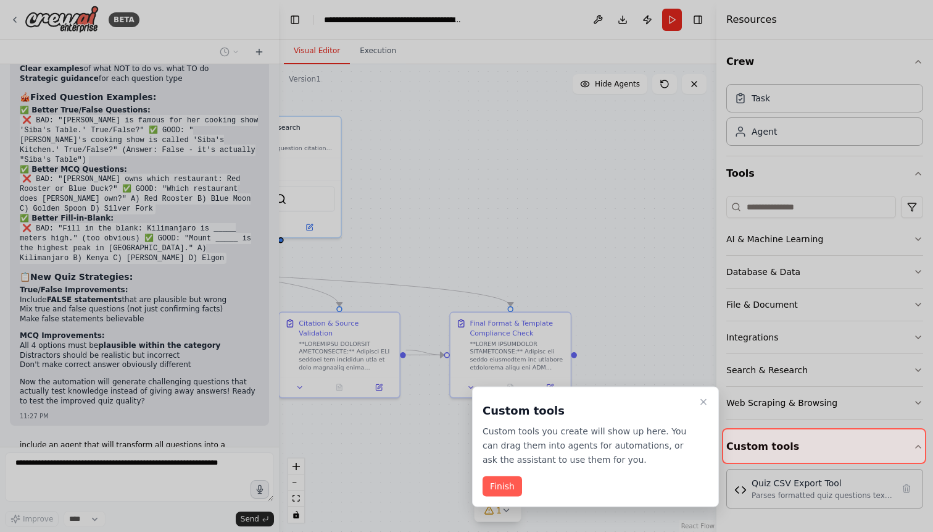
scroll to position [21827, 0]
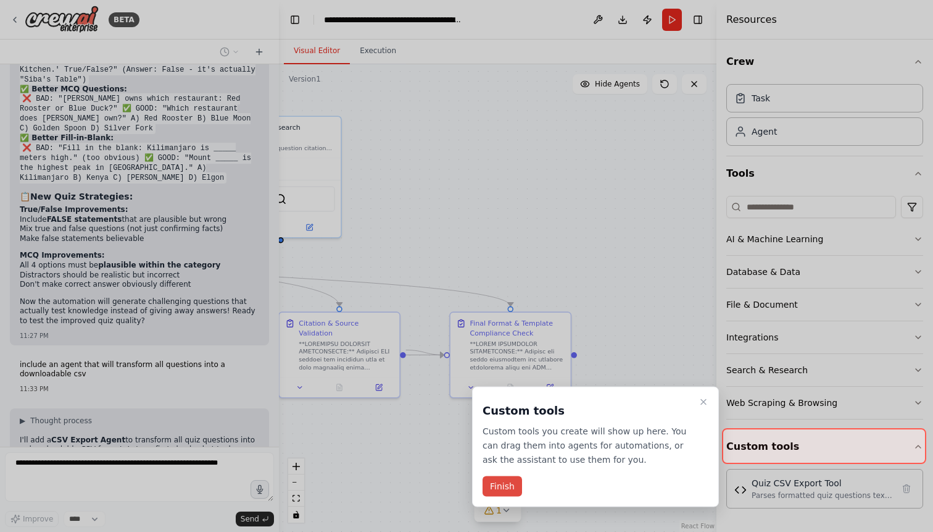
click at [506, 486] on button "Finish" at bounding box center [503, 486] width 40 height 20
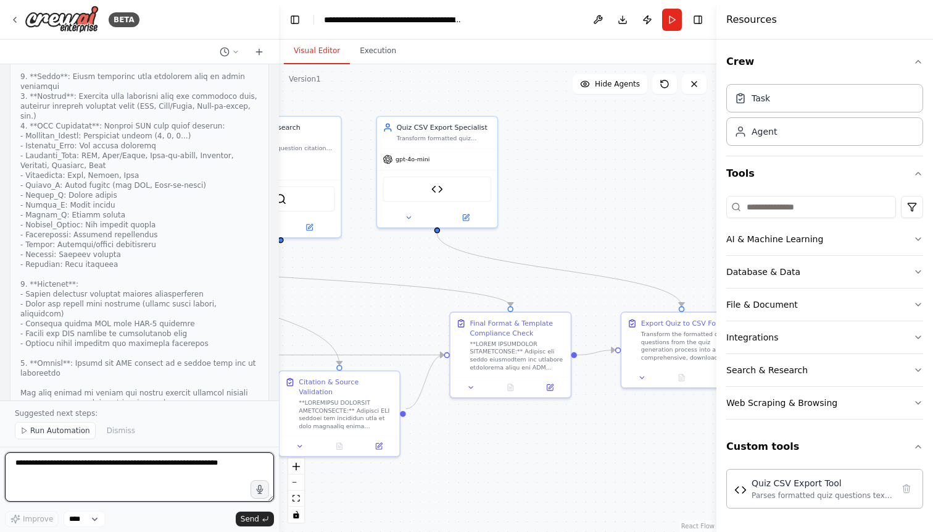
scroll to position [22736, 0]
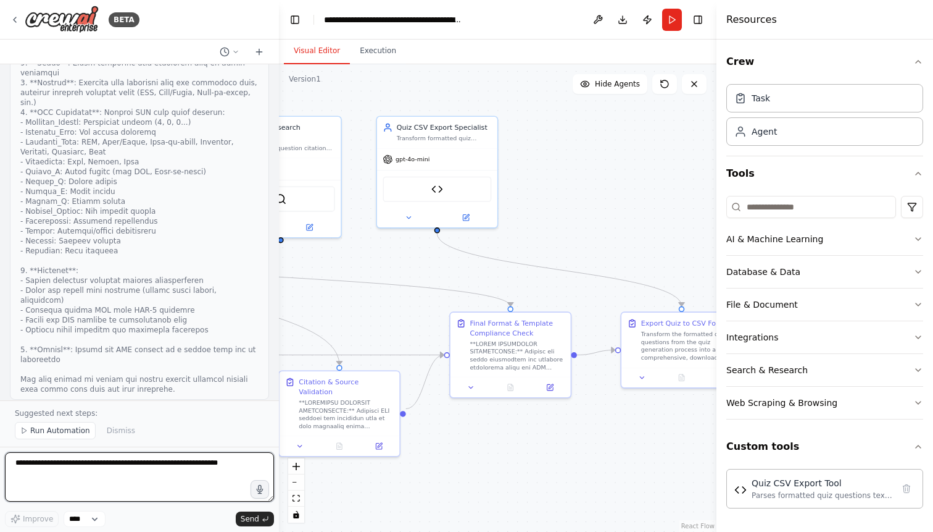
click at [102, 470] on textarea at bounding box center [139, 476] width 269 height 49
paste textarea "**********"
type textarea "**********"
click at [72, 431] on span "Run Automation" at bounding box center [60, 430] width 60 height 10
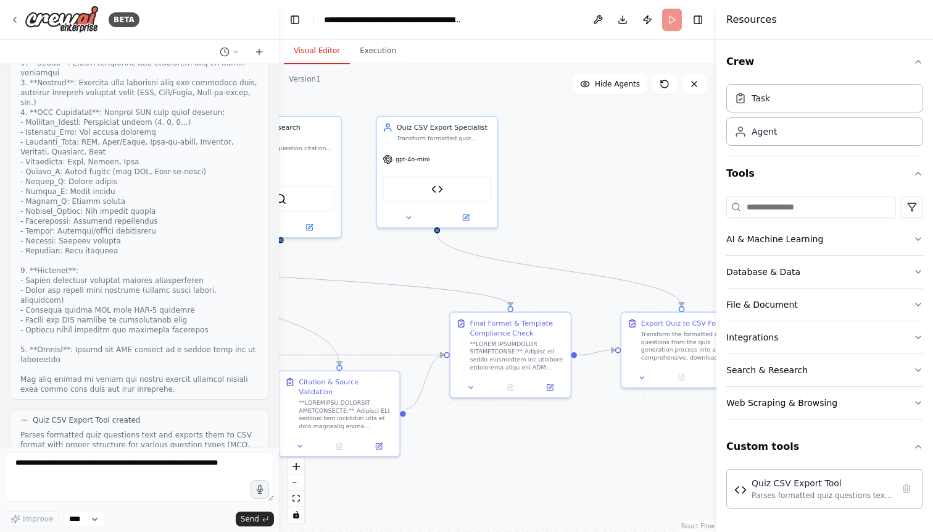
scroll to position [22689, 0]
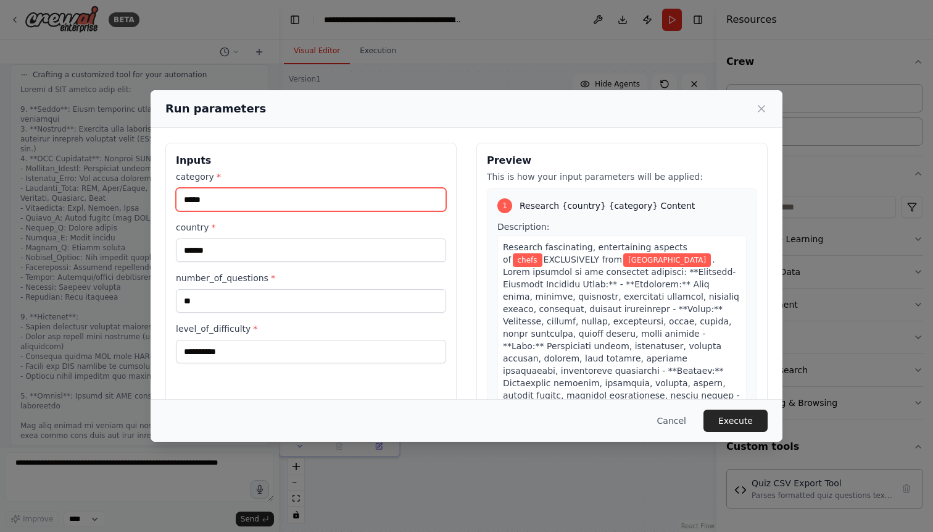
drag, startPoint x: 233, startPoint y: 201, endPoint x: 171, endPoint y: 201, distance: 62.3
click at [176, 201] on input "*****" at bounding box center [311, 199] width 270 height 23
type input "*"
type input "**********"
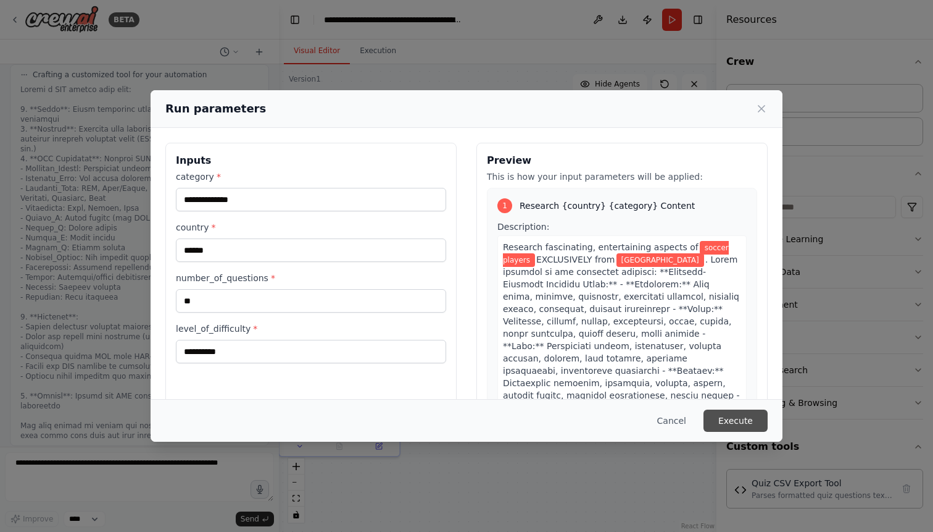
click at [729, 419] on button "Execute" at bounding box center [736, 420] width 64 height 22
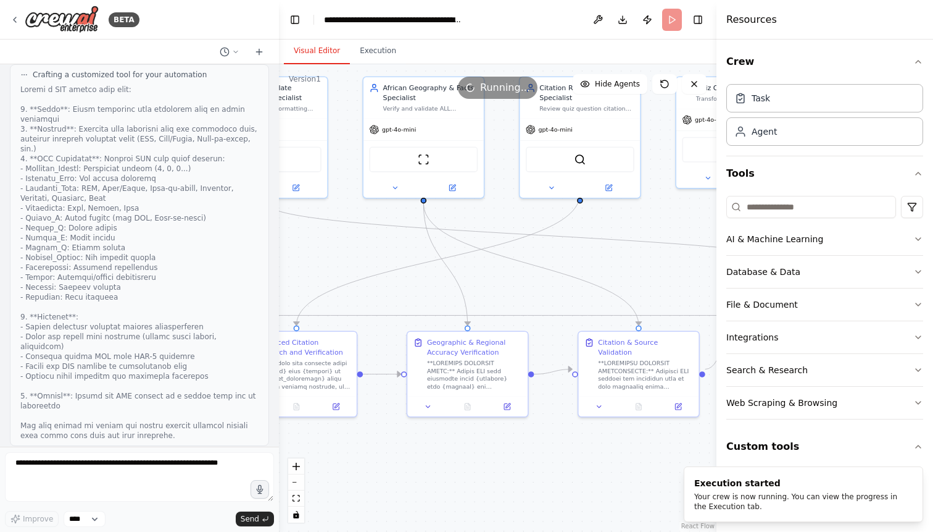
drag, startPoint x: 391, startPoint y: 313, endPoint x: 690, endPoint y: 273, distance: 302.0
click at [690, 273] on div ".deletable-edge-delete-btn { width: 20px; height: 20px; border: 0px solid #ffff…" at bounding box center [498, 297] width 438 height 467
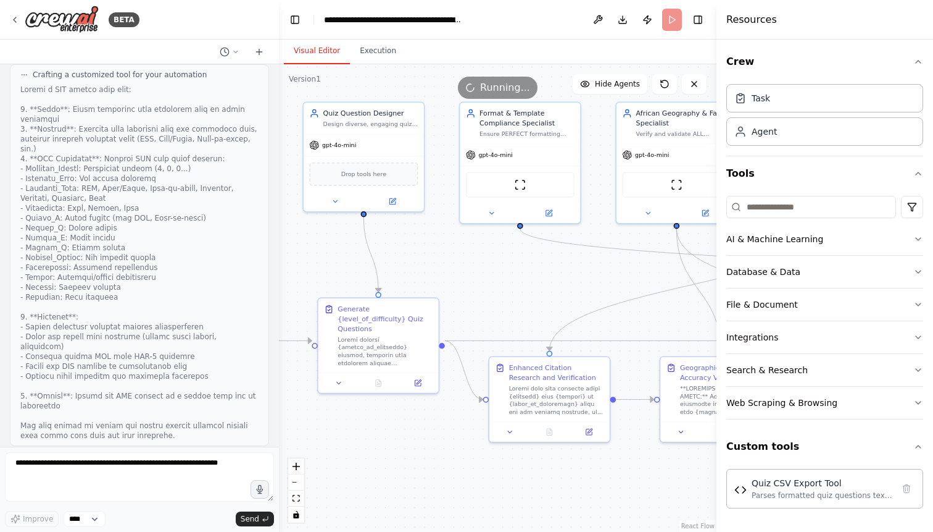
drag, startPoint x: 370, startPoint y: 241, endPoint x: 657, endPoint y: 268, distance: 287.7
click at [657, 268] on div ".deletable-edge-delete-btn { width: 20px; height: 20px; border: 0px solid #ffff…" at bounding box center [498, 297] width 438 height 467
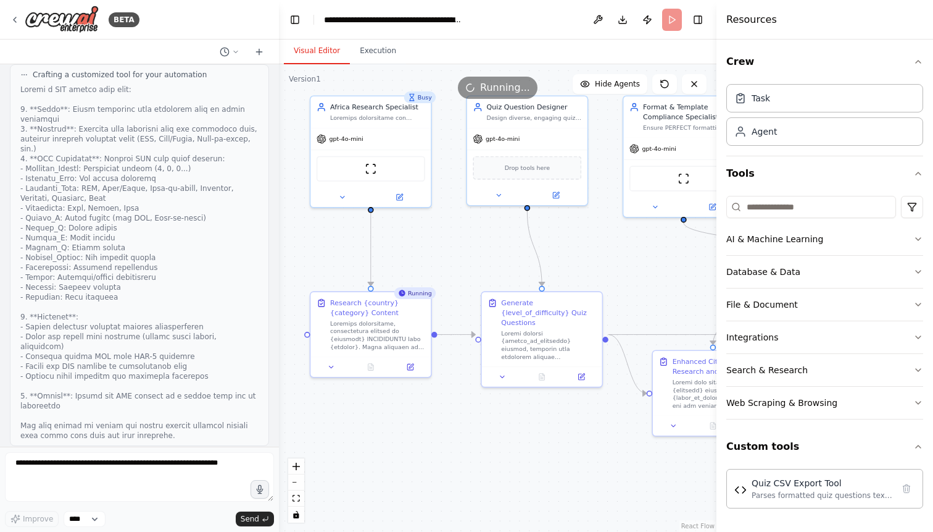
drag, startPoint x: 340, startPoint y: 259, endPoint x: 470, endPoint y: 251, distance: 130.5
click at [470, 251] on div ".deletable-edge-delete-btn { width: 20px; height: 20px; border: 0px solid #ffff…" at bounding box center [498, 297] width 438 height 467
click at [370, 367] on icon at bounding box center [371, 367] width 2 height 0
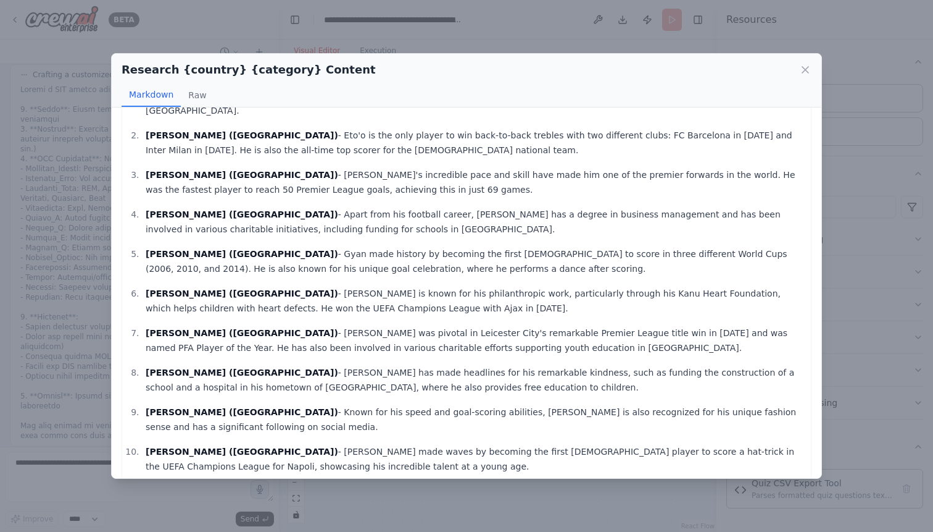
scroll to position [83, 0]
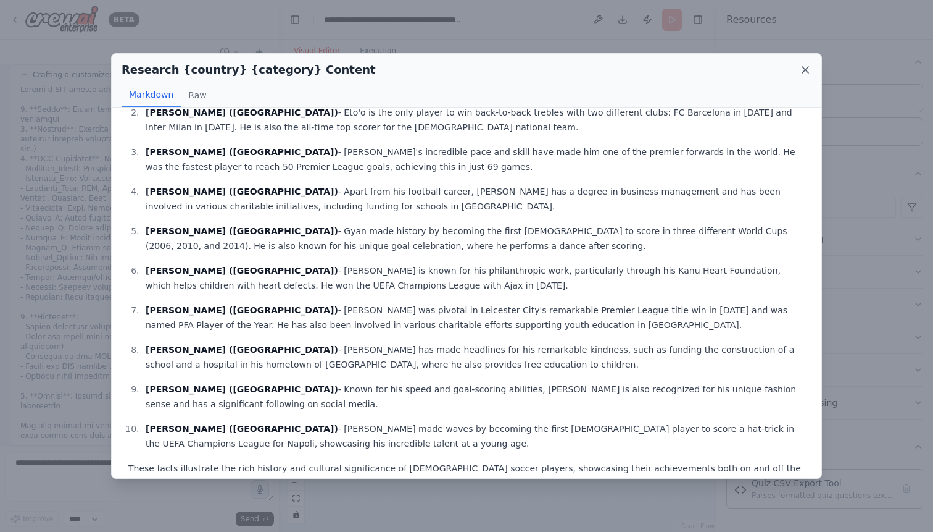
click at [809, 65] on icon at bounding box center [805, 70] width 12 height 12
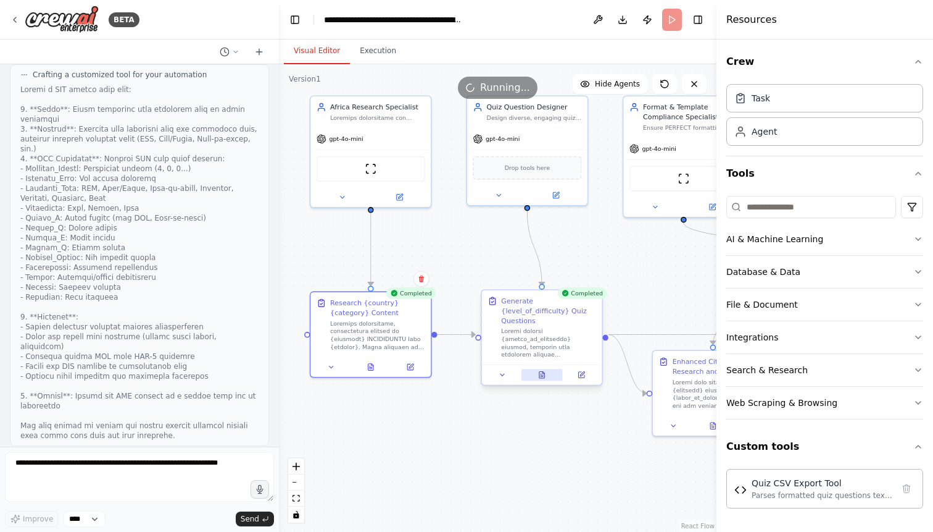
click at [543, 372] on icon at bounding box center [542, 375] width 5 height 7
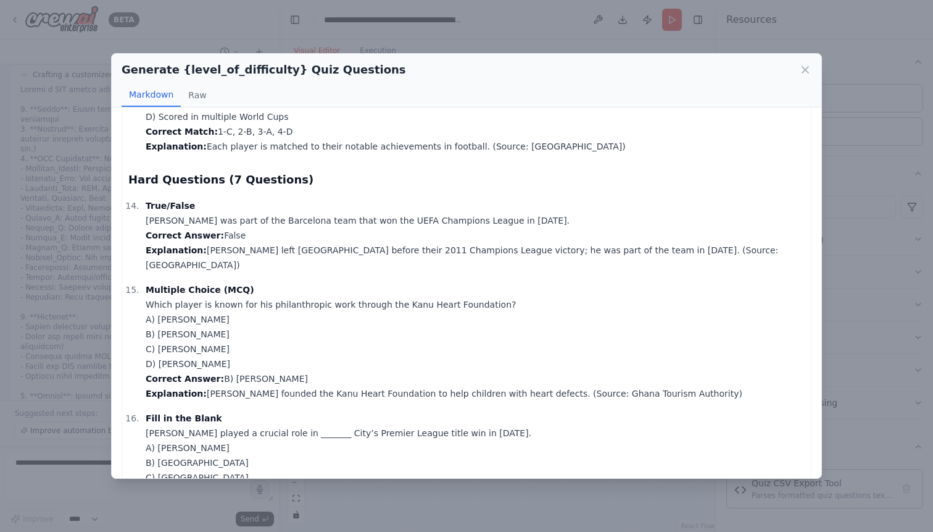
scroll to position [1688, 0]
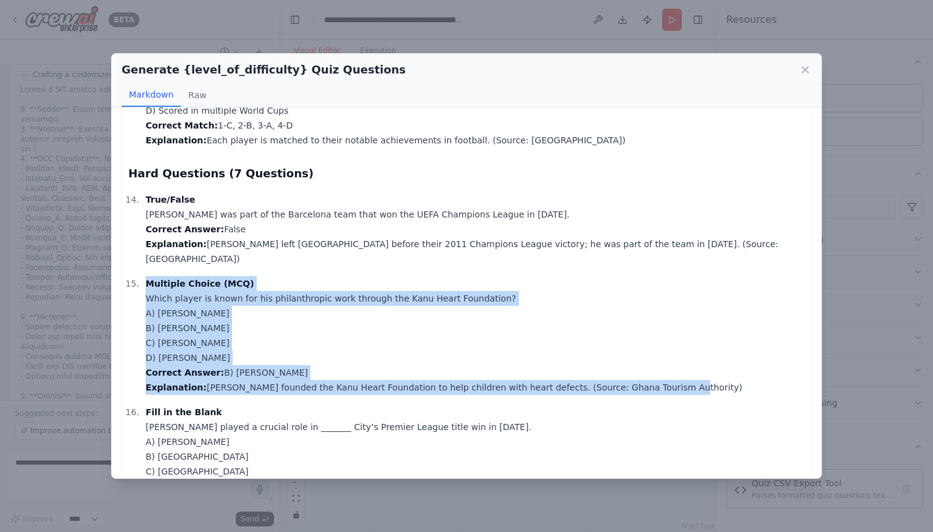
drag, startPoint x: 147, startPoint y: 225, endPoint x: 655, endPoint y: 329, distance: 518.5
click at [655, 329] on p "Multiple Choice (MCQ) Which player is known for his philanthropic work through …" at bounding box center [475, 335] width 659 height 119
copy p "Multiple Choice (MCQ) Which player is known for his philanthropic work through …"
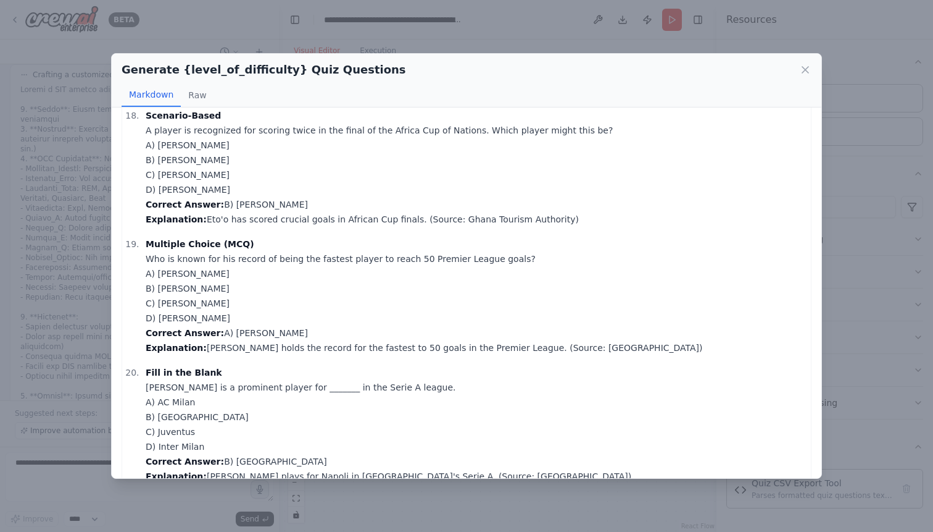
scroll to position [2244, 0]
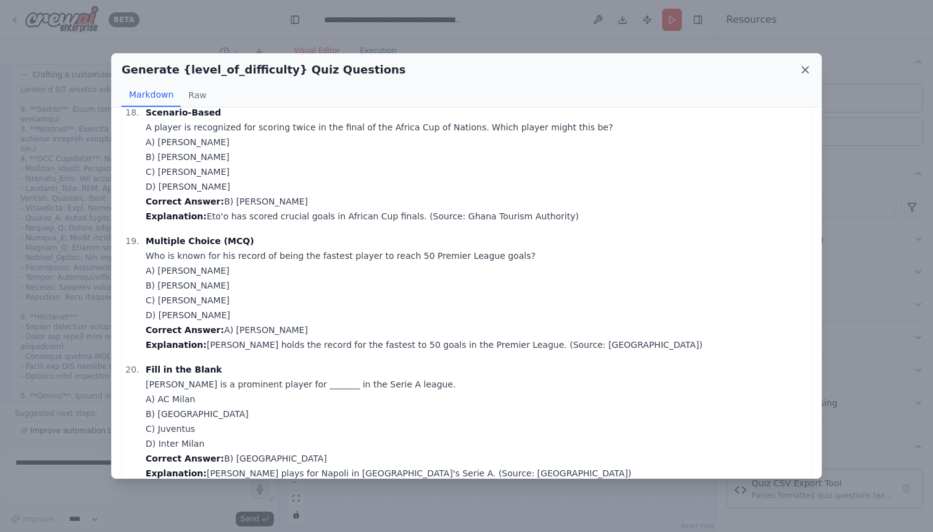
click at [806, 69] on icon at bounding box center [806, 70] width 6 height 6
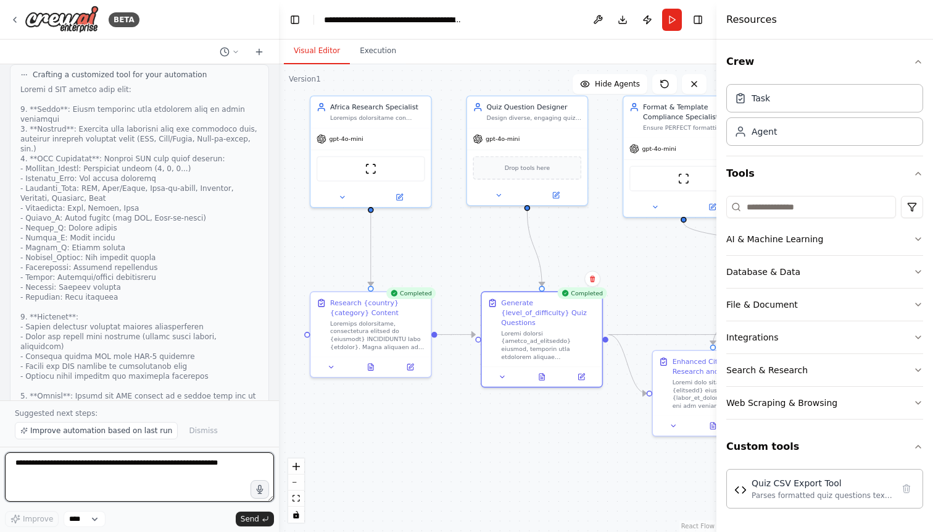
click at [118, 470] on textarea at bounding box center [139, 476] width 269 height 49
paste textarea "**********"
type textarea "**********"
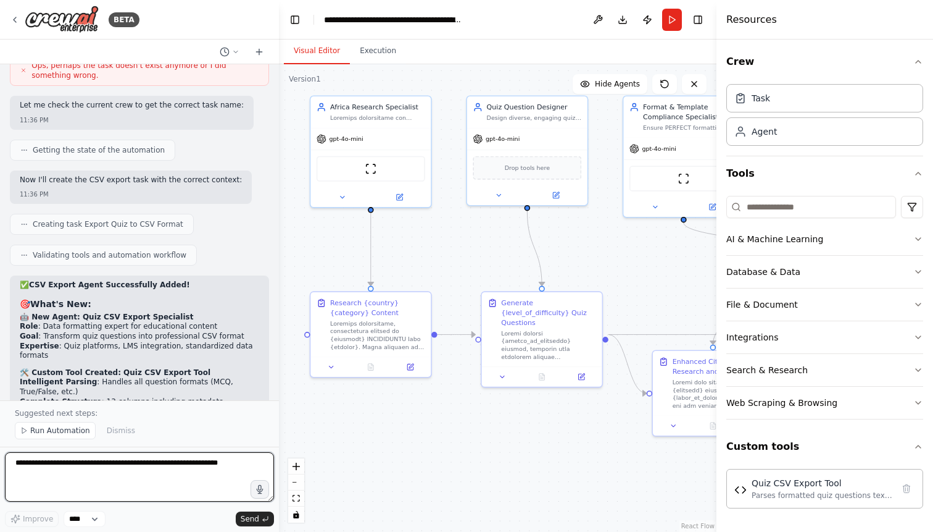
scroll to position [23421, 0]
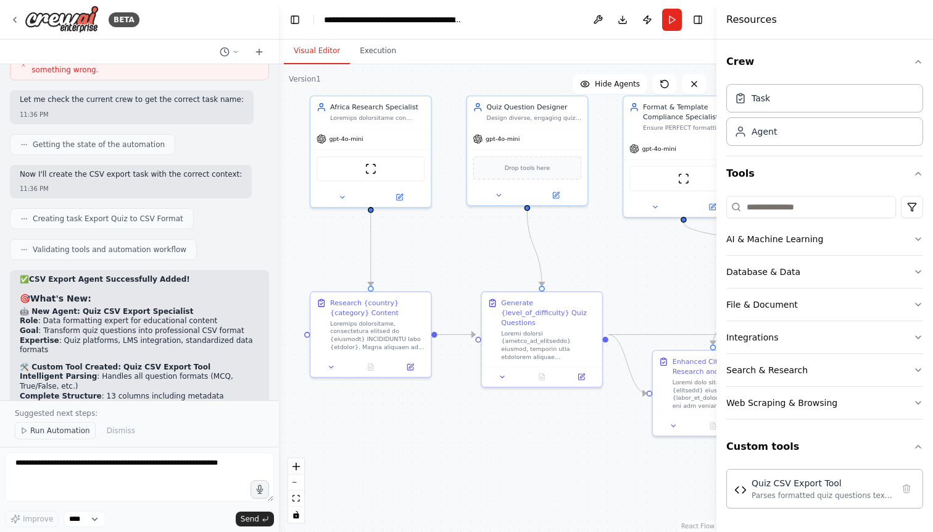
click at [67, 432] on span "Run Automation" at bounding box center [60, 430] width 60 height 10
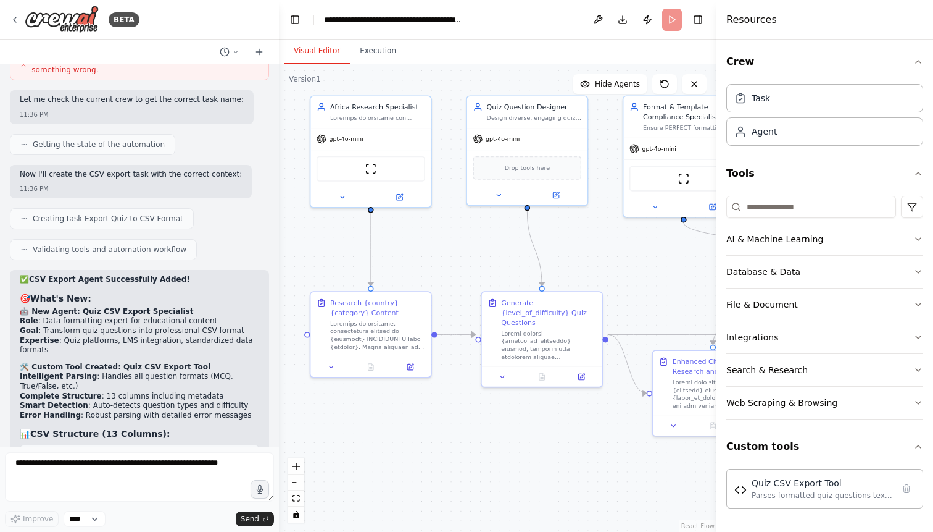
scroll to position [23375, 0]
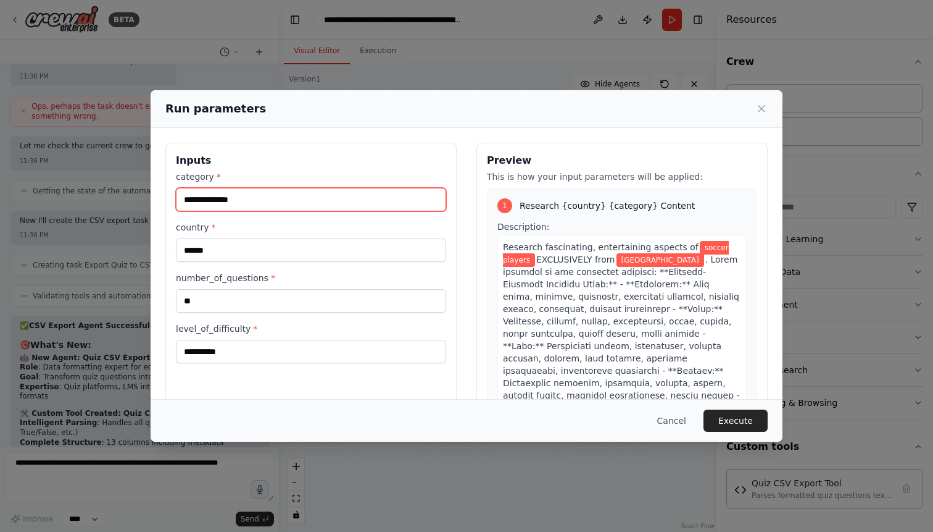
drag, startPoint x: 245, startPoint y: 200, endPoint x: 163, endPoint y: 197, distance: 82.2
click at [176, 197] on input "**********" at bounding box center [311, 199] width 270 height 23
type input "*******"
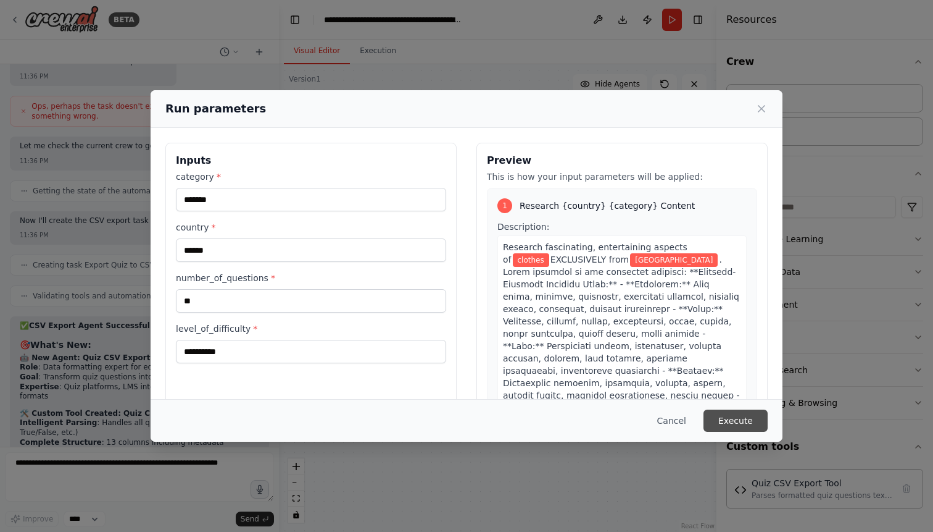
click at [743, 420] on button "Execute" at bounding box center [736, 420] width 64 height 22
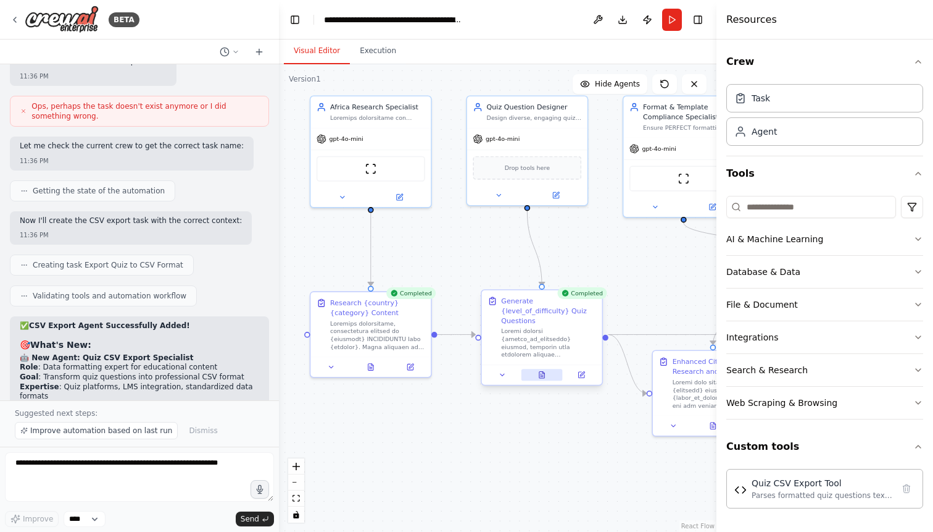
click at [543, 372] on icon at bounding box center [542, 375] width 5 height 7
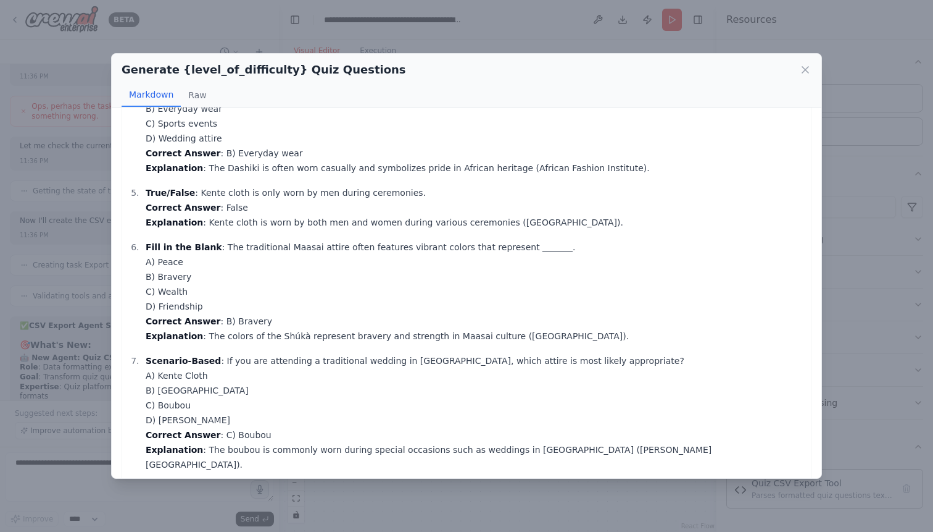
scroll to position [394, 0]
click at [805, 70] on icon at bounding box center [806, 70] width 6 height 6
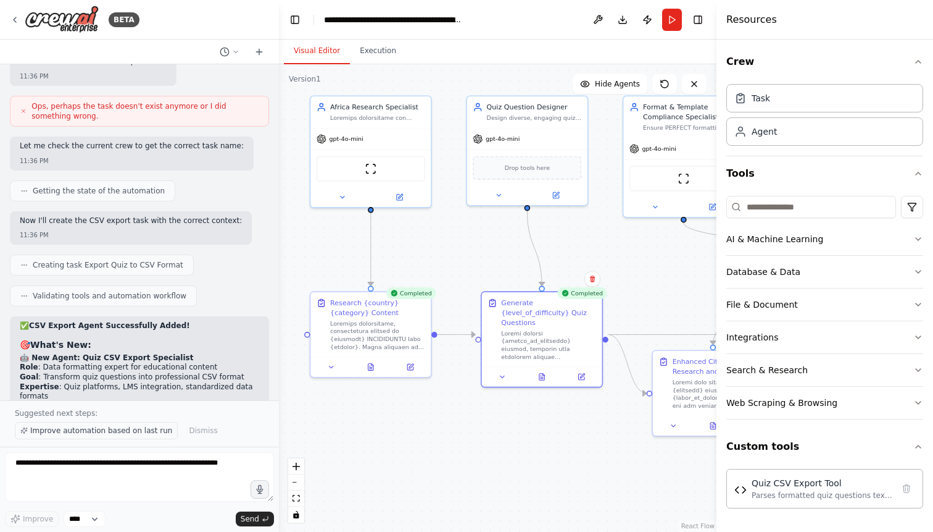
click at [136, 434] on span "Improve automation based on last run" at bounding box center [101, 430] width 142 height 10
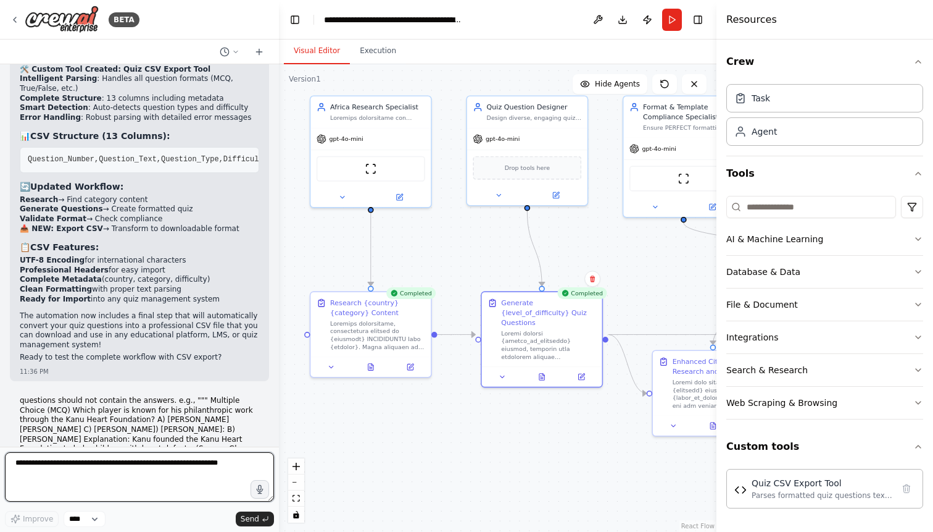
scroll to position [23716, 0]
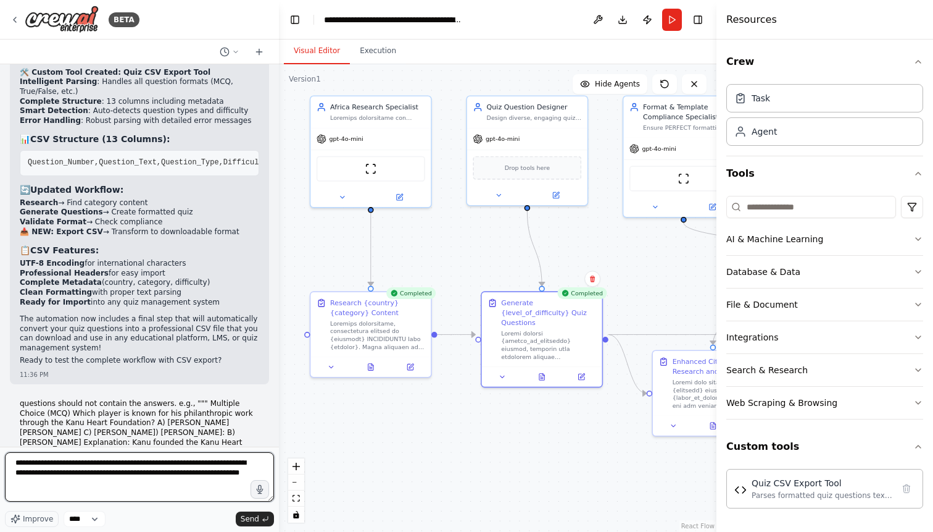
type textarea "**********"
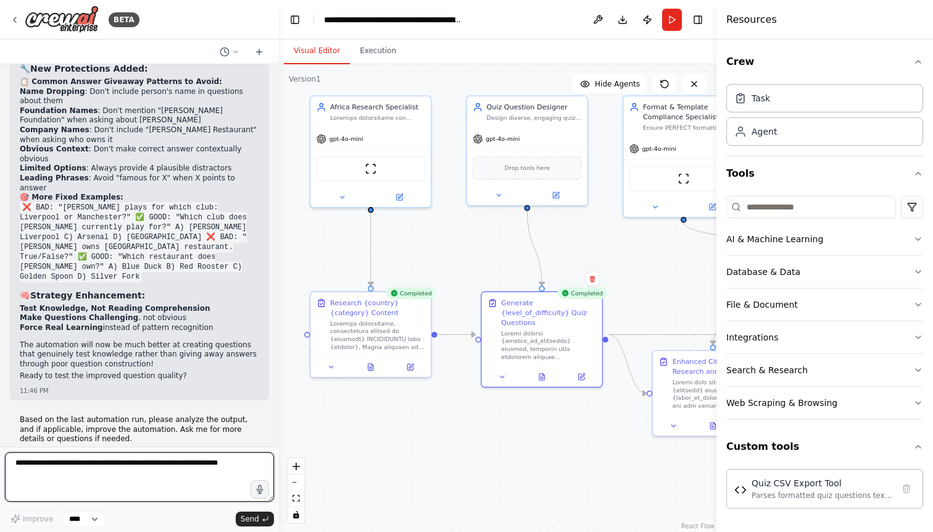
scroll to position [24429, 0]
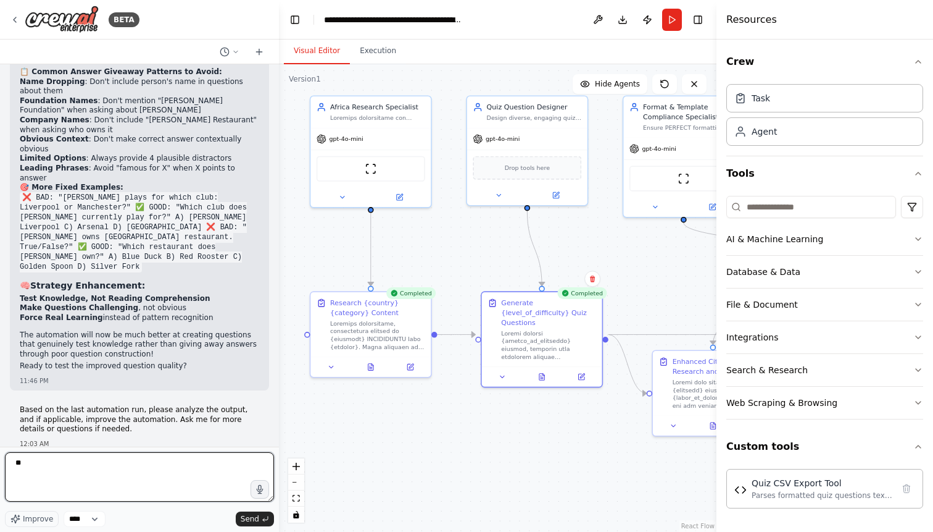
type textarea "*"
drag, startPoint x: 54, startPoint y: 386, endPoint x: 195, endPoint y: 412, distance: 143.7
copy div "update the Quiz Question Designer to: Actually follow the difficulty distributi…"
click at [73, 466] on textarea "****" at bounding box center [139, 476] width 269 height 49
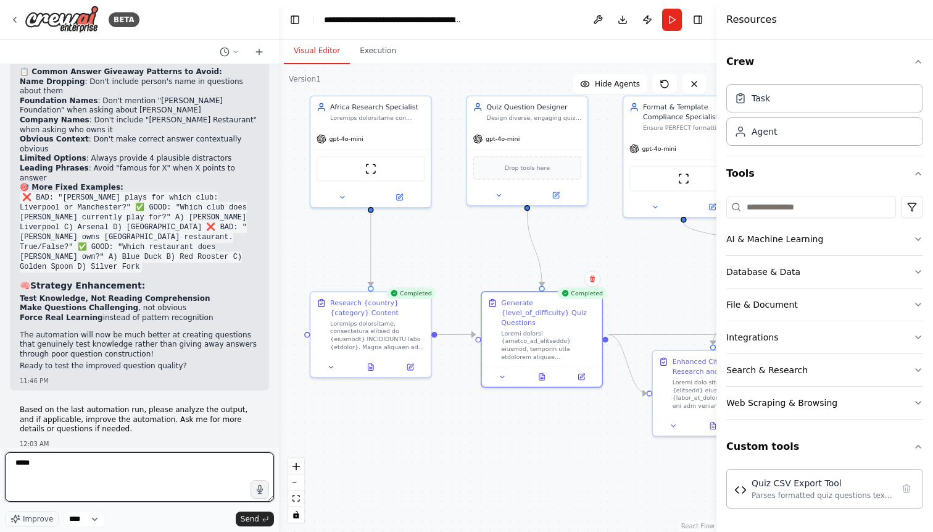
paste textarea "**********"
click at [91, 485] on textarea "**********" at bounding box center [139, 476] width 269 height 49
drag, startPoint x: 91, startPoint y: 485, endPoint x: 122, endPoint y: 488, distance: 31.0
click at [122, 488] on textarea "**********" at bounding box center [139, 476] width 269 height 49
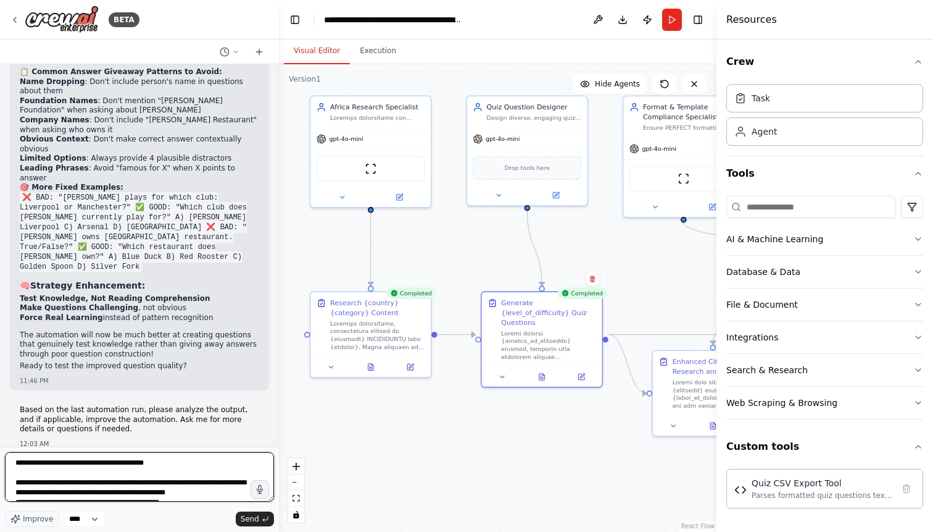
scroll to position [11, 0]
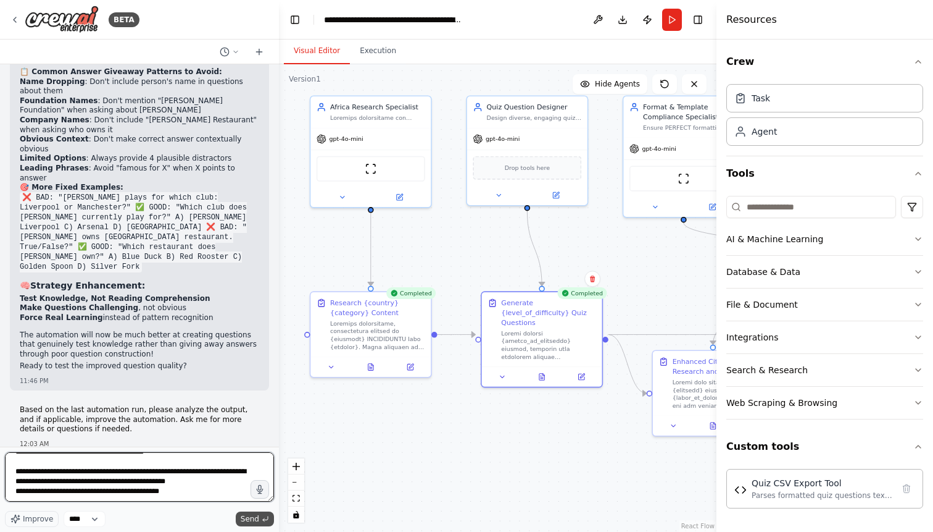
type textarea "**********"
click at [248, 517] on span "Send" at bounding box center [250, 519] width 19 height 10
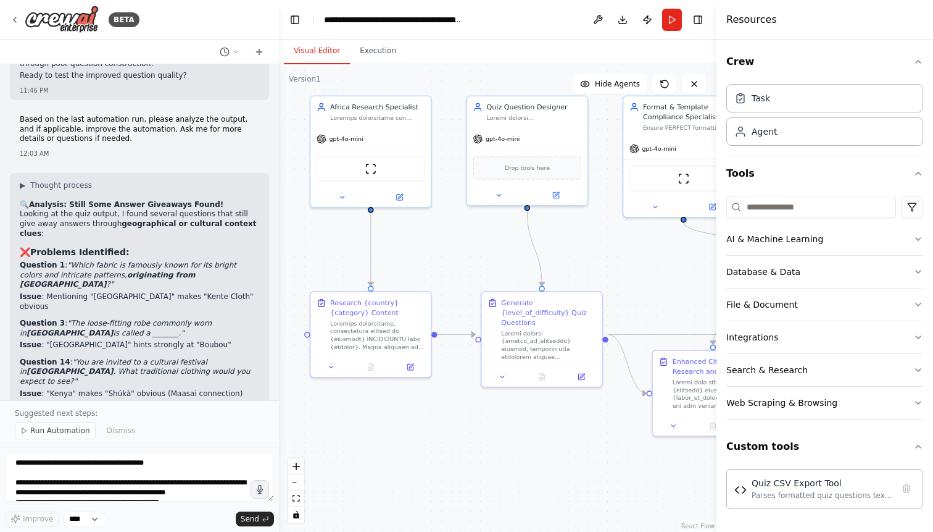
scroll to position [25068, 0]
